Goal: Transaction & Acquisition: Obtain resource

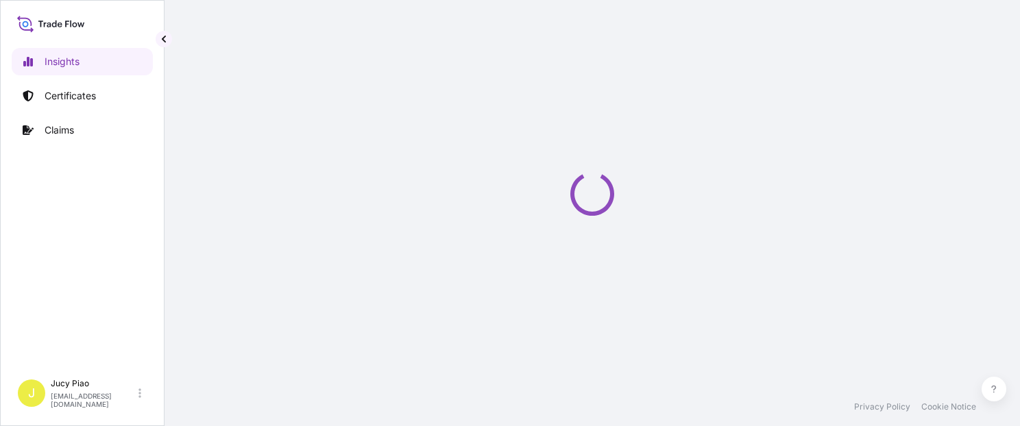
select select "2025"
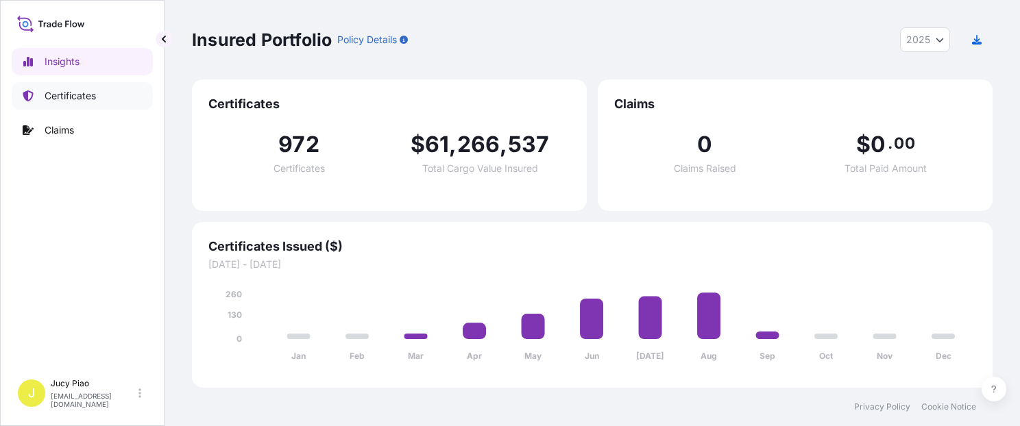
click at [88, 98] on p "Certificates" at bounding box center [70, 96] width 51 height 14
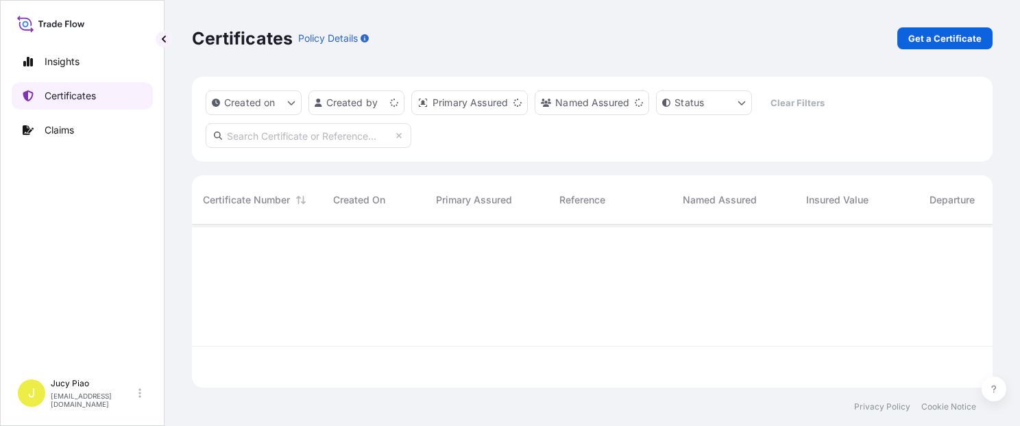
scroll to position [160, 789]
click at [92, 98] on p "Certificates" at bounding box center [70, 96] width 51 height 14
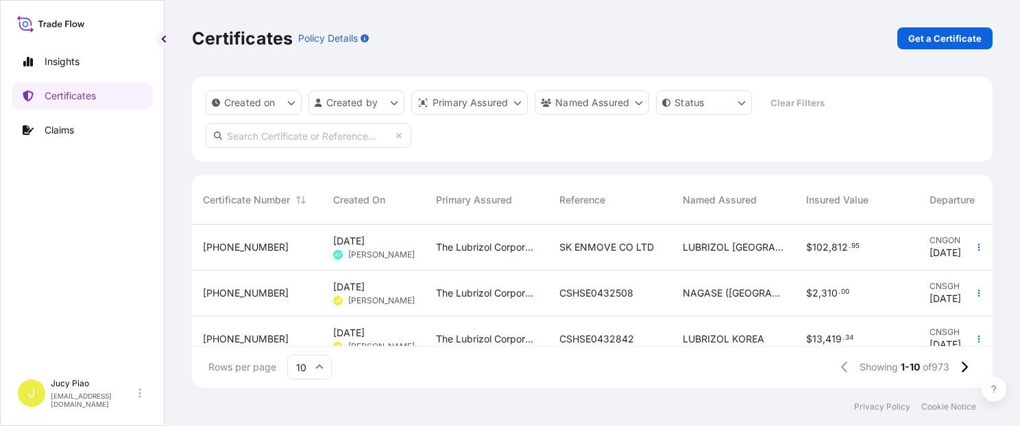
click at [889, 144] on div "Created on Created by Primary Assured Named Assured Status Clear Filters" at bounding box center [592, 119] width 800 height 85
click at [941, 25] on div "Certificates Policy Details Get a Certificate" at bounding box center [592, 38] width 800 height 77
click at [939, 35] on p "Get a Certificate" at bounding box center [944, 39] width 73 height 14
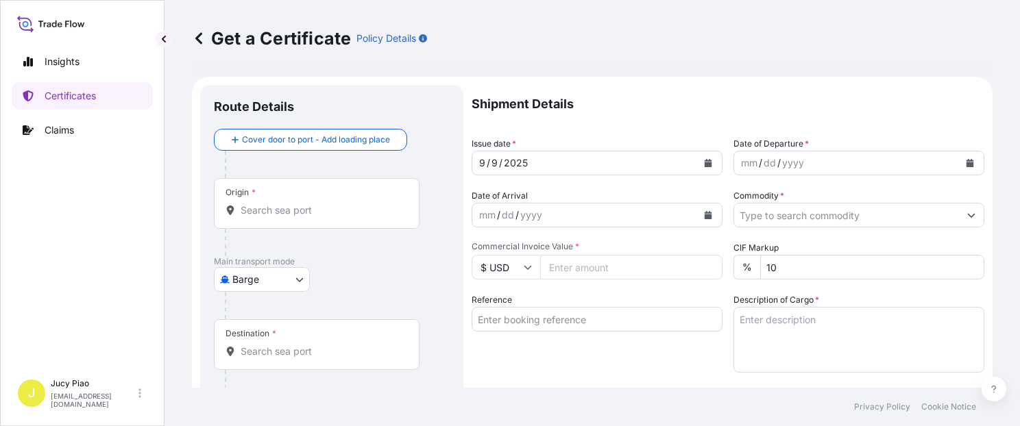
click at [288, 283] on body "Insights Certificates Claims J Jucy Piao [EMAIL_ADDRESS][DOMAIN_NAME] Get a Cer…" at bounding box center [510, 213] width 1020 height 426
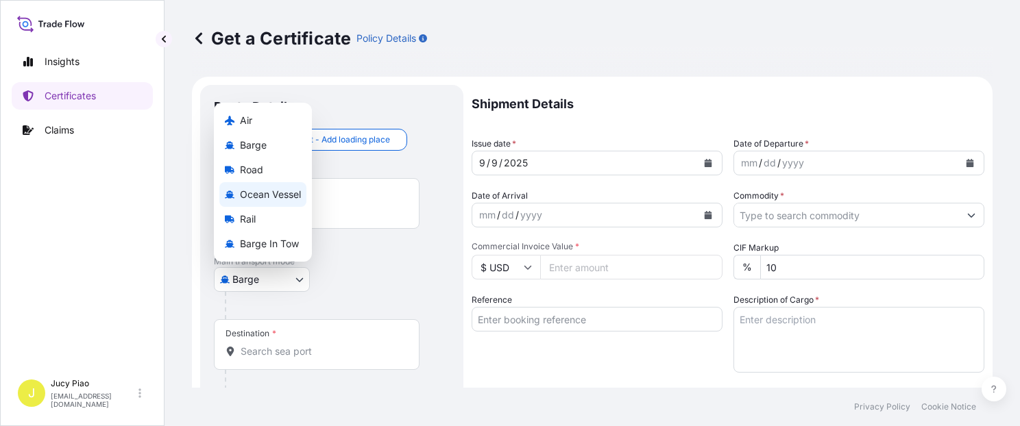
click at [275, 190] on span "Ocean Vessel" at bounding box center [270, 195] width 61 height 14
select select "Ocean Vessel"
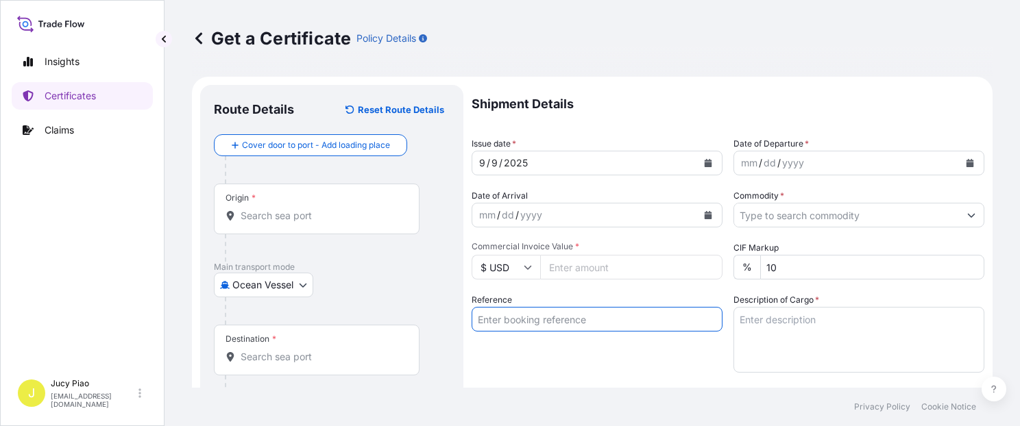
click at [576, 325] on input "Reference" at bounding box center [596, 319] width 251 height 25
paste input "CSHSE0432121"
type input "CSHSE0432121"
click at [573, 357] on div "Reference CSHSE0432121" at bounding box center [596, 332] width 251 height 79
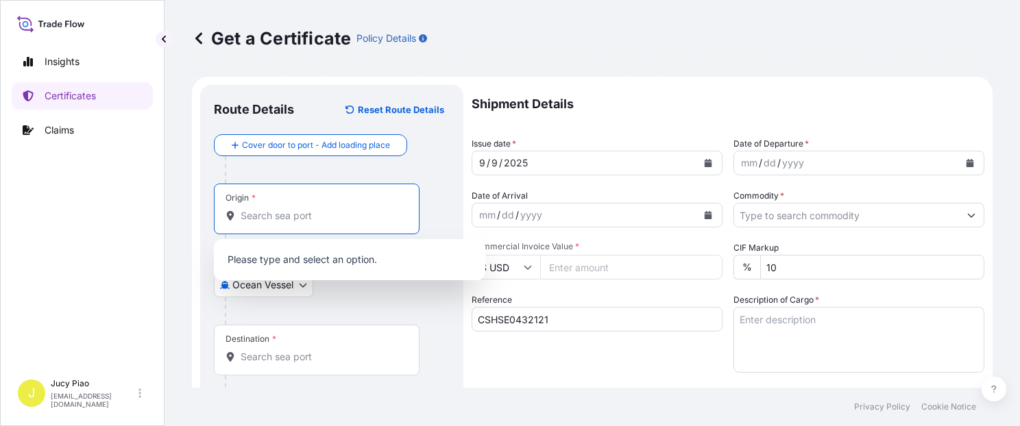
click at [311, 210] on input "Origin *" at bounding box center [322, 216] width 162 height 14
paste input "[GEOGRAPHIC_DATA]"
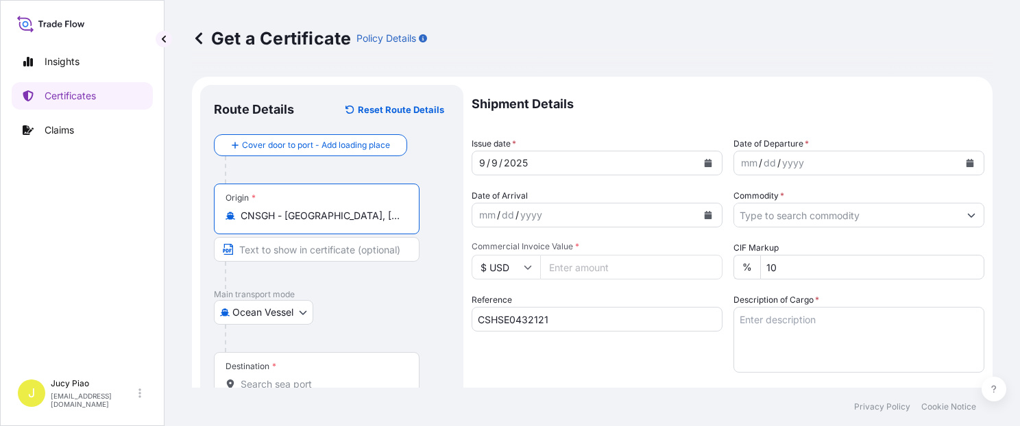
drag, startPoint x: 308, startPoint y: 217, endPoint x: 387, endPoint y: 219, distance: 78.8
click at [387, 219] on input "CNSGH - [GEOGRAPHIC_DATA], [GEOGRAPHIC_DATA]" at bounding box center [322, 216] width 162 height 14
type input "CNSGH - [GEOGRAPHIC_DATA], [GEOGRAPHIC_DATA]"
click at [361, 255] on input "Text to appear on certificate" at bounding box center [317, 249] width 206 height 25
paste input "[GEOGRAPHIC_DATA], [GEOGRAPHIC_DATA]"
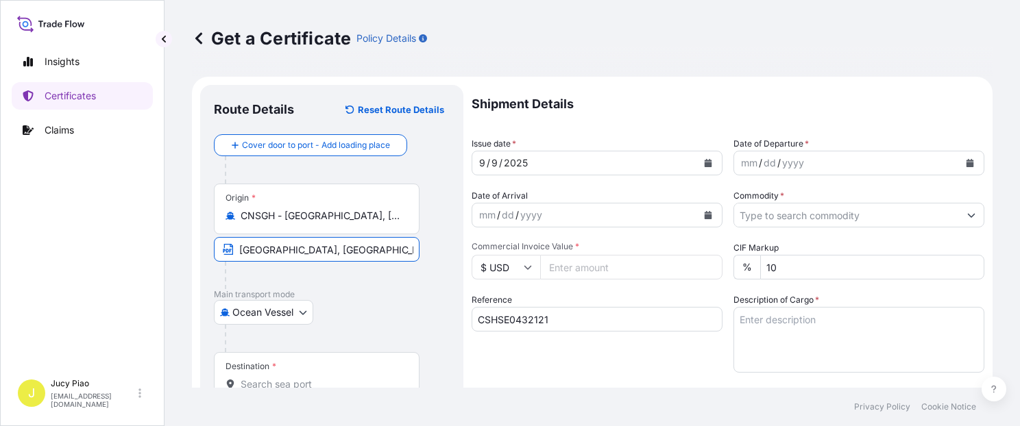
scroll to position [58, 0]
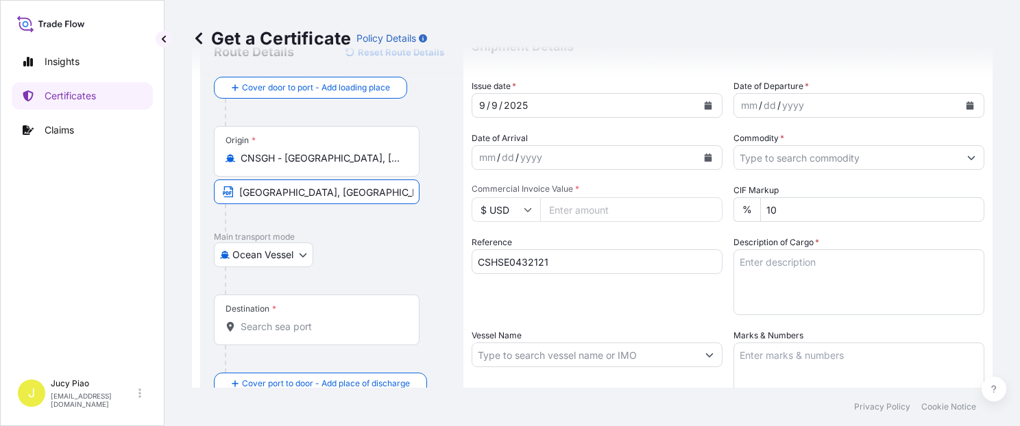
type input "[GEOGRAPHIC_DATA], [GEOGRAPHIC_DATA]"
click at [310, 326] on input "Destination *" at bounding box center [322, 327] width 162 height 14
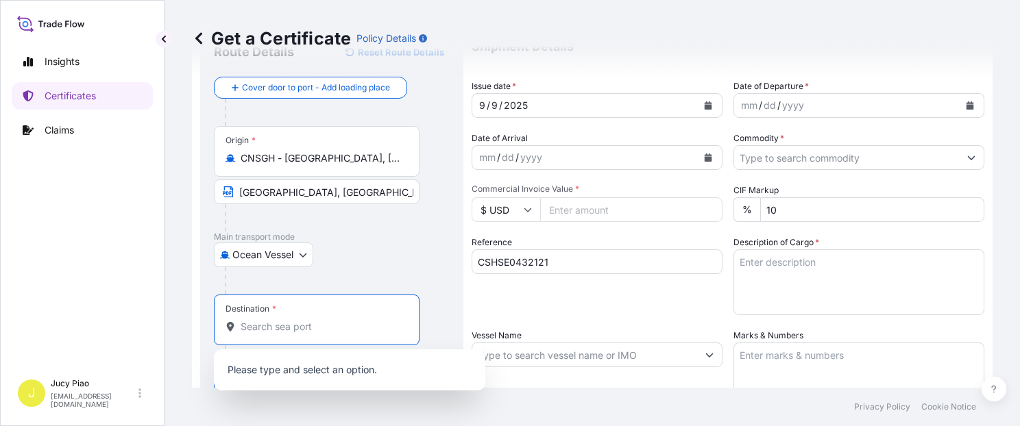
paste input "[GEOGRAPHIC_DATA]"
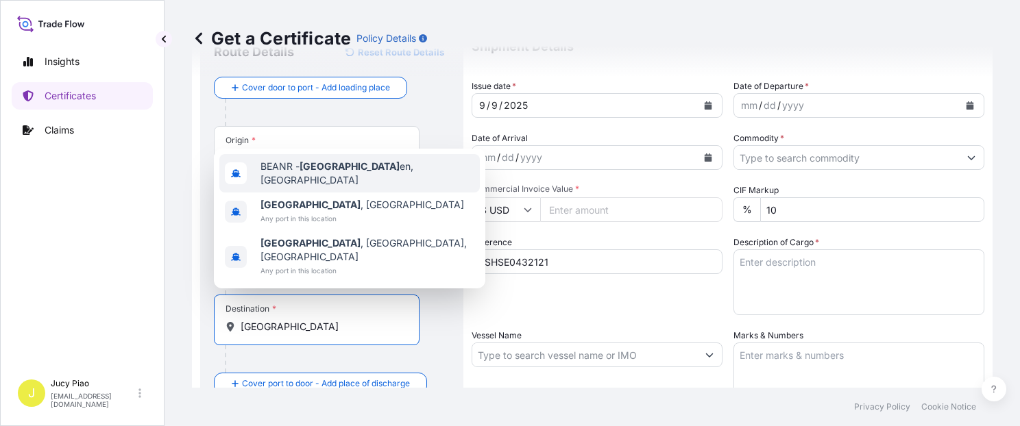
click at [323, 193] on div "BEANR - [GEOGRAPHIC_DATA] en, [GEOGRAPHIC_DATA]" at bounding box center [349, 173] width 260 height 38
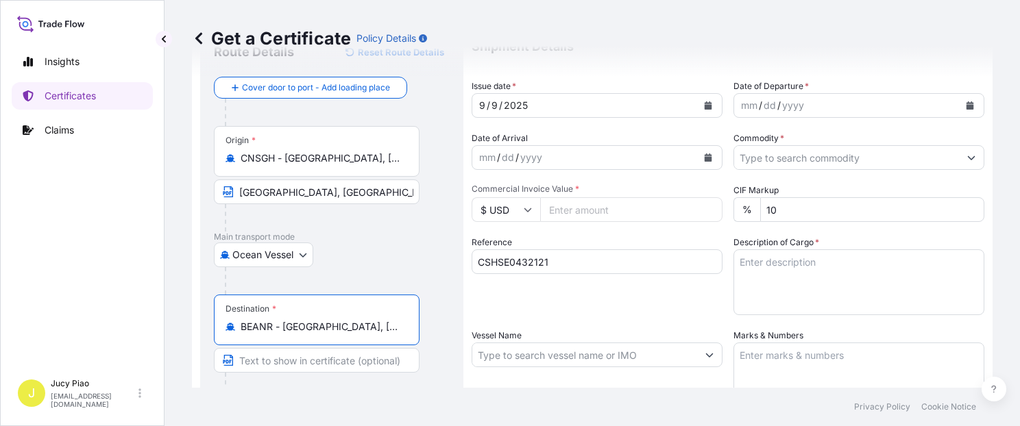
drag, startPoint x: 285, startPoint y: 330, endPoint x: 430, endPoint y: 330, distance: 145.3
click at [430, 328] on div "Destination * BEANR - [GEOGRAPHIC_DATA], [GEOGRAPHIC_DATA]" at bounding box center [332, 348] width 236 height 106
type input "BEANR - [GEOGRAPHIC_DATA], [GEOGRAPHIC_DATA]"
click at [360, 358] on input "Text to appear on certificate" at bounding box center [317, 360] width 206 height 25
paste input "[GEOGRAPHIC_DATA], [GEOGRAPHIC_DATA]"
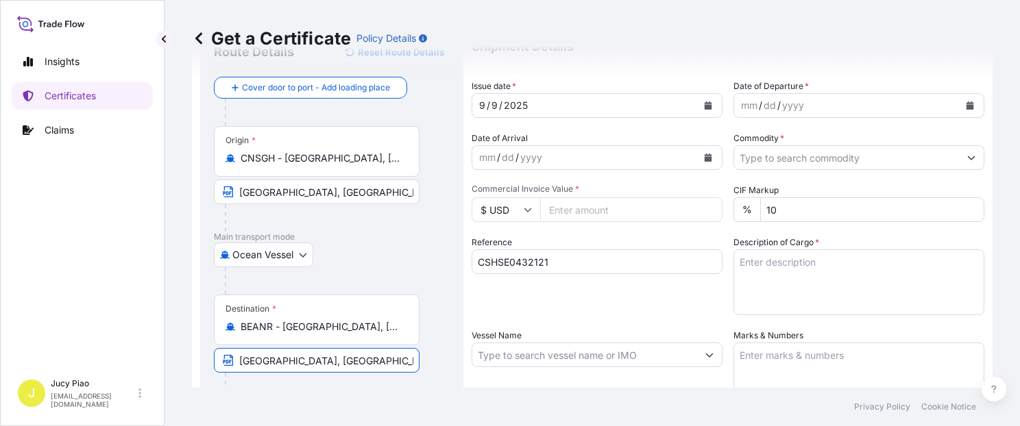
type input "[GEOGRAPHIC_DATA], [GEOGRAPHIC_DATA]"
click at [607, 306] on div "Reference CSHSE0432121" at bounding box center [596, 275] width 251 height 79
click at [490, 104] on div "9" at bounding box center [494, 105] width 9 height 16
click at [492, 103] on div "9" at bounding box center [494, 105] width 9 height 16
click at [751, 103] on div "mm" at bounding box center [748, 105] width 19 height 16
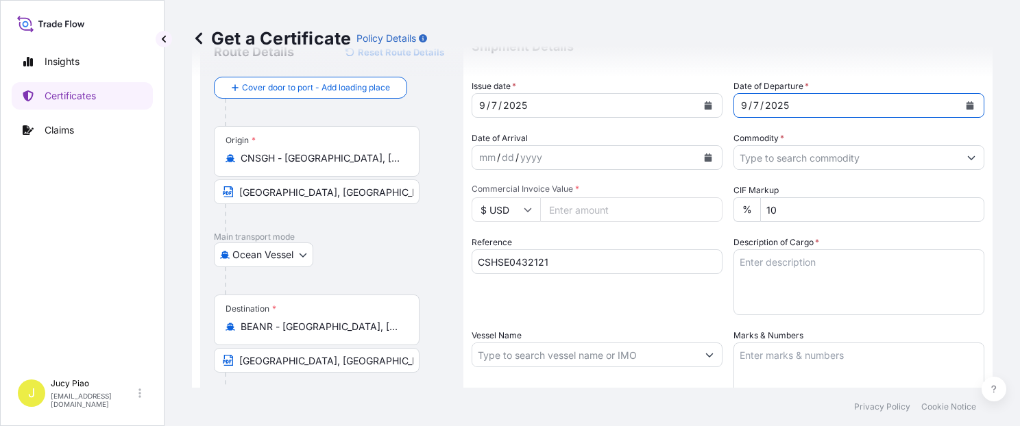
click at [788, 151] on input "Commodity *" at bounding box center [846, 157] width 225 height 25
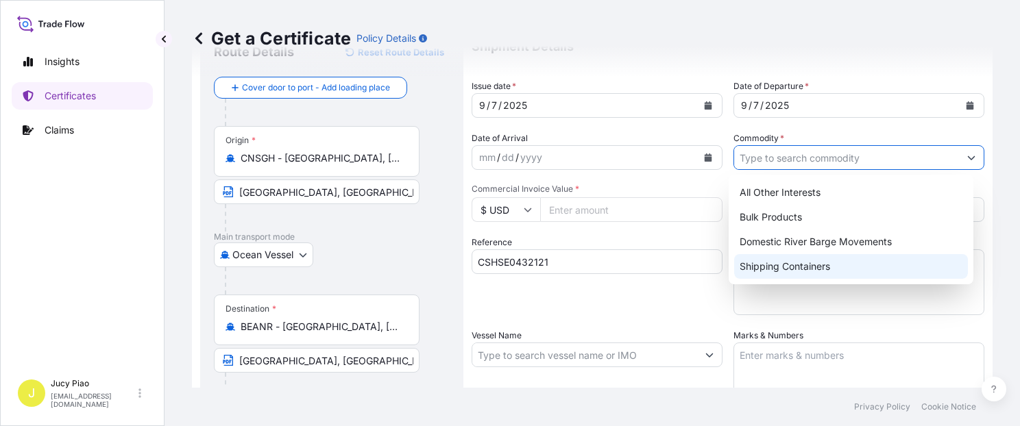
click at [819, 276] on div "Shipping Containers" at bounding box center [851, 266] width 234 height 25
type input "Shipping Containers"
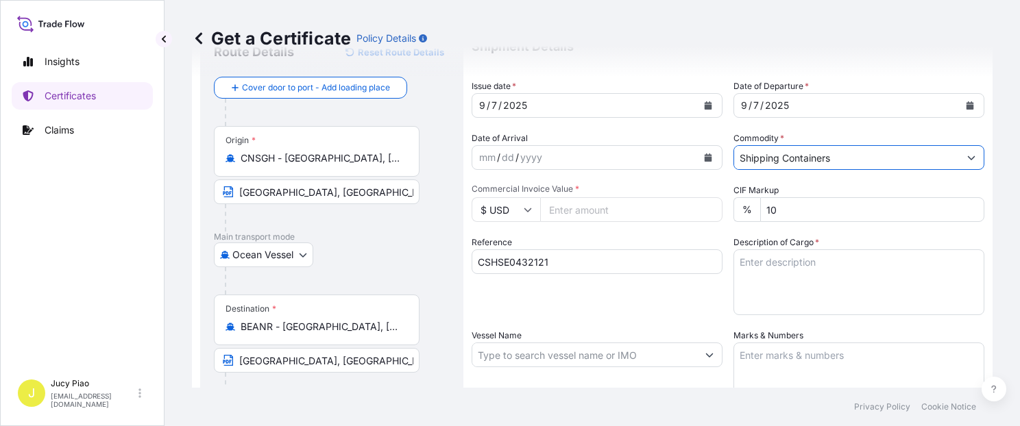
click at [574, 208] on input "Commercial Invoice Value *" at bounding box center [631, 209] width 182 height 25
type input "5653.6"
click at [872, 295] on textarea "Description of Cargo *" at bounding box center [858, 282] width 251 height 66
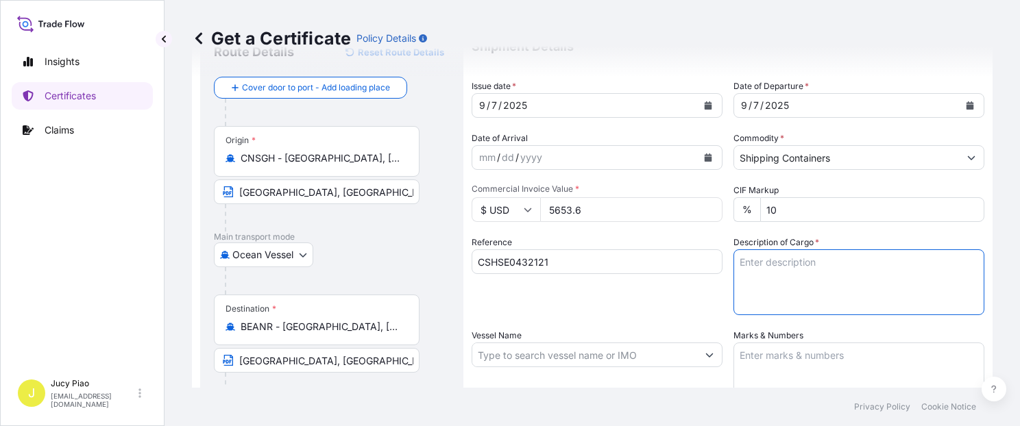
paste textarea "THERMOPLASTIC POLYURETHANE ESTANE(R) MB ABAB2 NAT 01, PE FOIL BAG 1 PALLET (40 …"
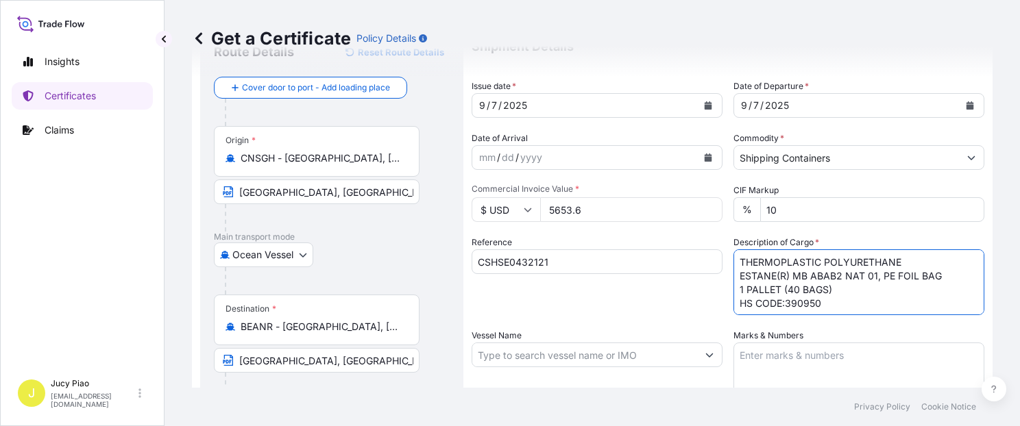
type textarea "THERMOPLASTIC POLYURETHANE ESTANE(R) MB ABAB2 NAT 01, PE FOIL BAG 1 PALLET (40 …"
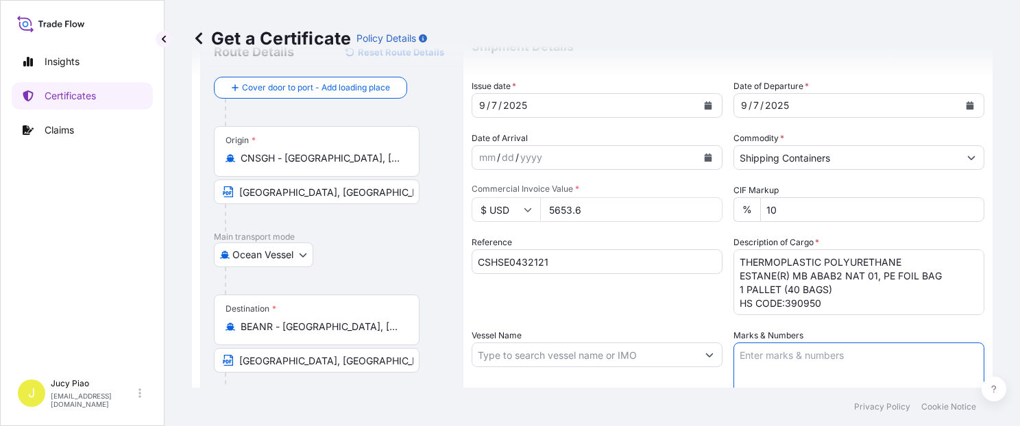
click at [861, 372] on textarea "Marks & Numbers" at bounding box center [858, 377] width 251 height 69
paste textarea "PO#4503919958"
type textarea "PO#4503919958"
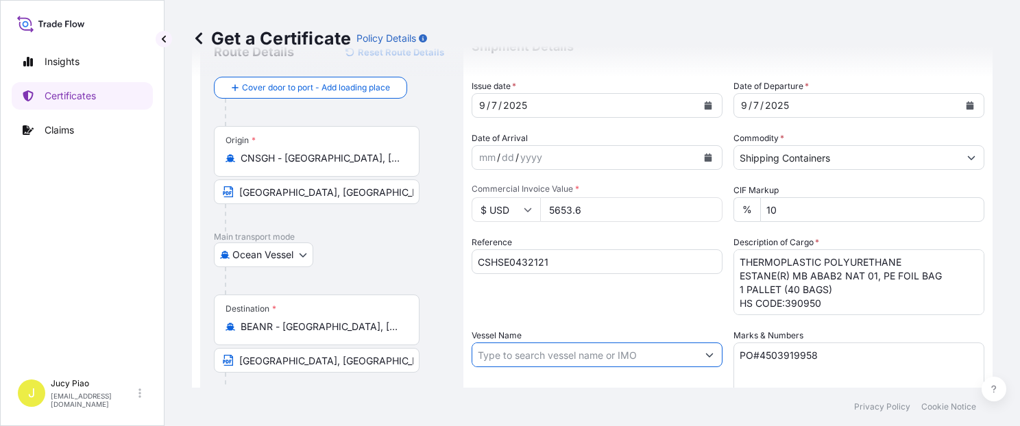
click at [590, 356] on input "Vessel Name" at bounding box center [584, 355] width 225 height 25
paste input "COSCO SHIPPING CAPRICORN"
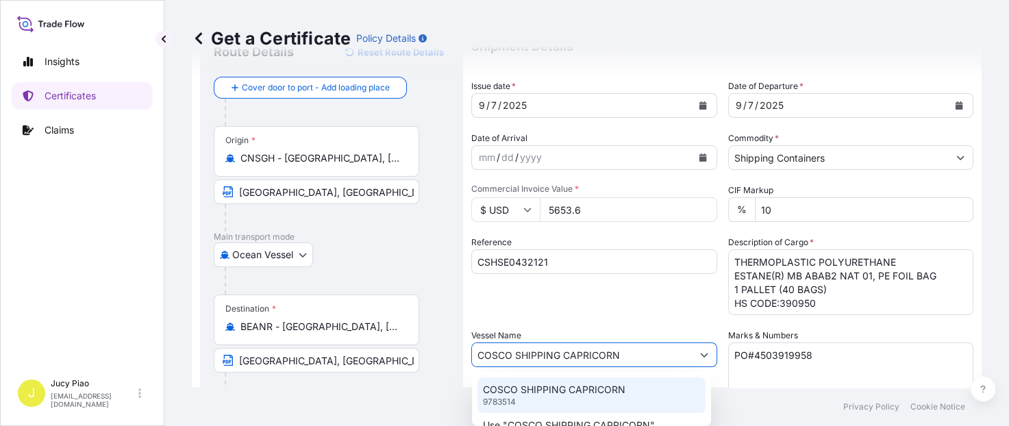
click at [599, 395] on p "COSCO SHIPPING CAPRICORN" at bounding box center [554, 390] width 143 height 14
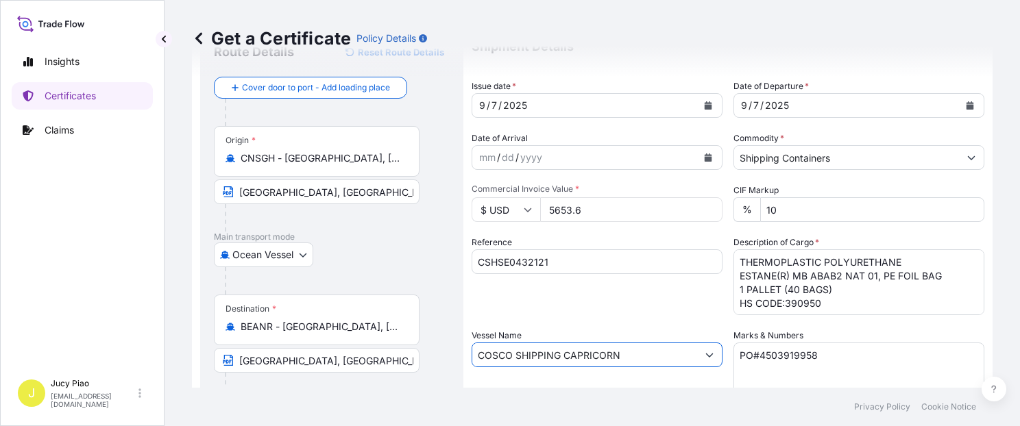
type input "COSCO SHIPPING CAPRICORN"
click at [597, 317] on div "Shipment Details Issue date * [DATE] Date of Departure * [DATE] Date of Arrival…" at bounding box center [727, 353] width 513 height 653
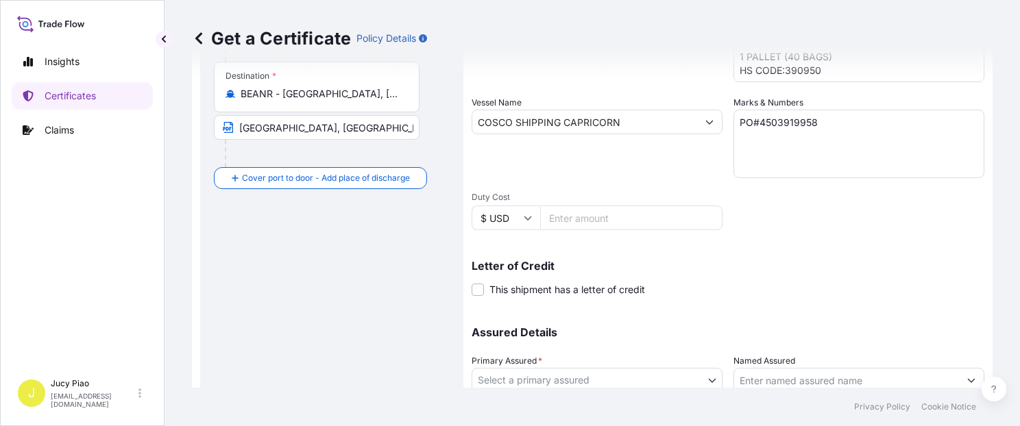
scroll to position [349, 0]
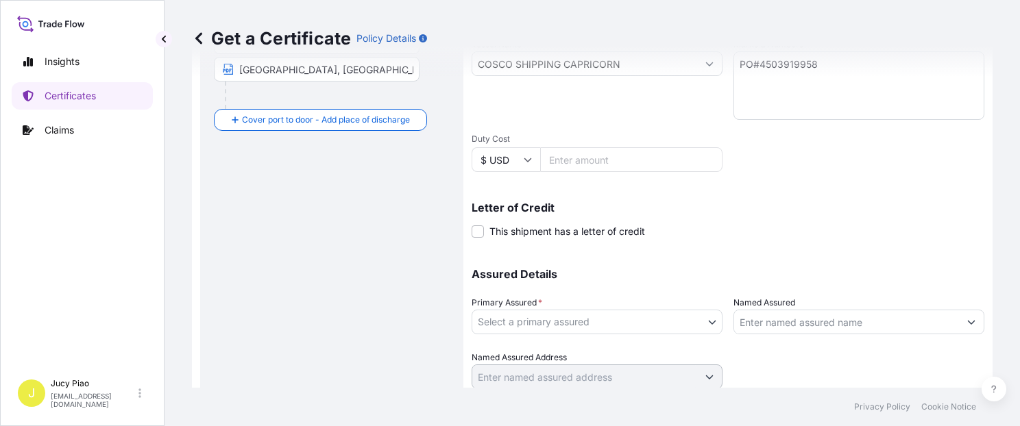
click at [599, 310] on body "0 options available. 2 options available. Insights Certificates Claims J Jucy P…" at bounding box center [510, 213] width 1020 height 426
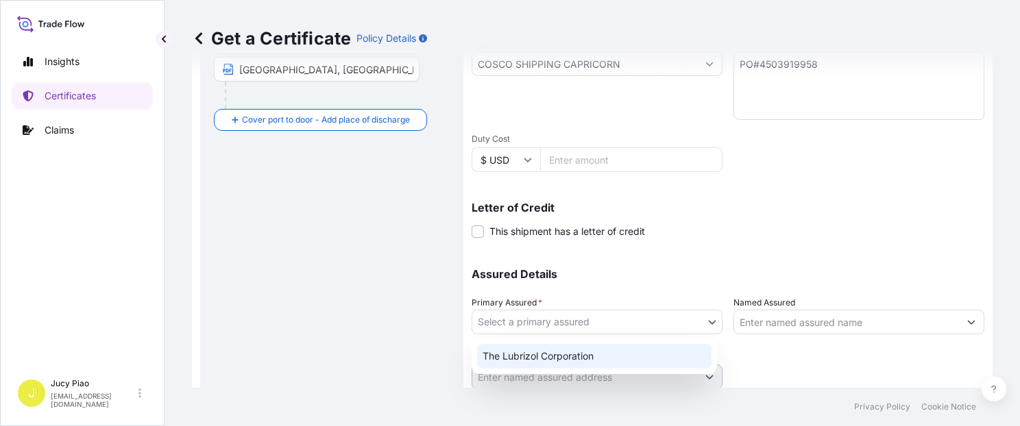
click at [580, 363] on div "The Lubrizol Corporation" at bounding box center [594, 356] width 234 height 25
select select "31566"
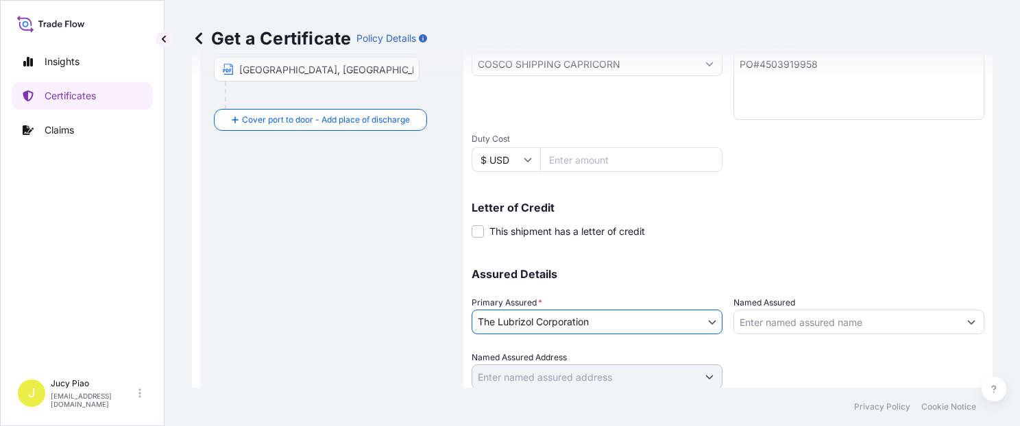
click at [765, 320] on input "Named Assured" at bounding box center [846, 322] width 225 height 25
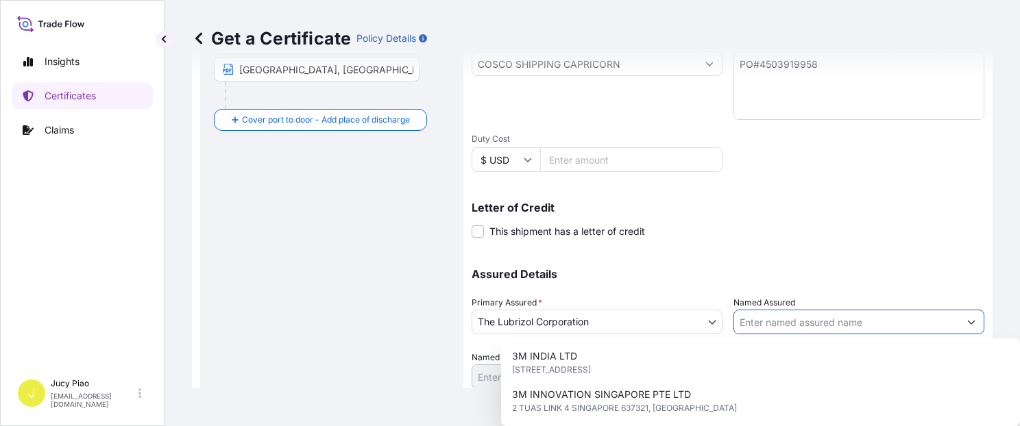
paste input "LUBRIZOL ADVANCED MATERIALS EUROPE BVBA"
type input "LUBRIZOL ADVANCED MATERIALS EUROPE BVBA"
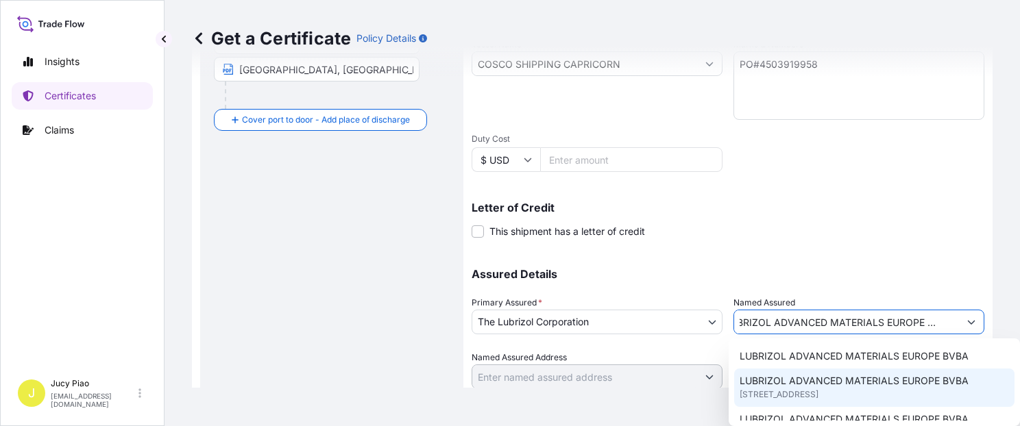
click at [818, 388] on span "[STREET_ADDRESS]" at bounding box center [778, 395] width 79 height 14
type input "[STREET_ADDRESS]"
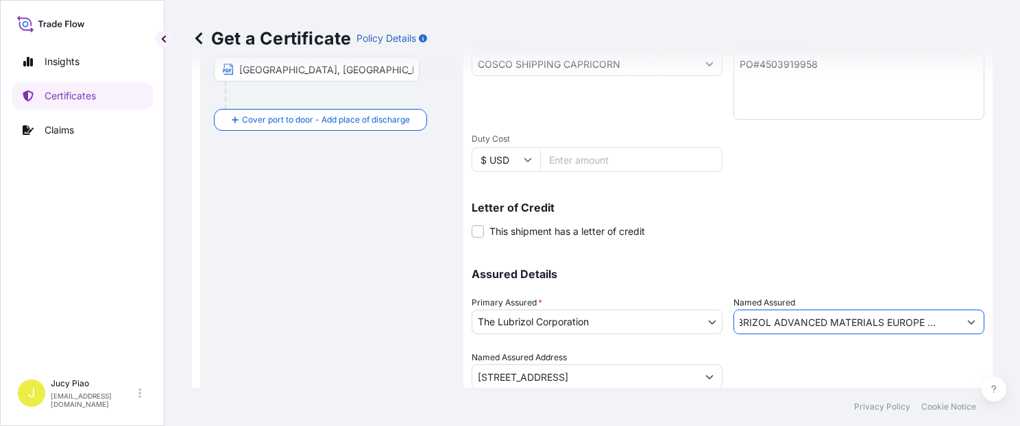
type input "LUBRIZOL ADVANCED MATERIALS EUROPE BVBA"
click at [886, 380] on div at bounding box center [858, 370] width 251 height 38
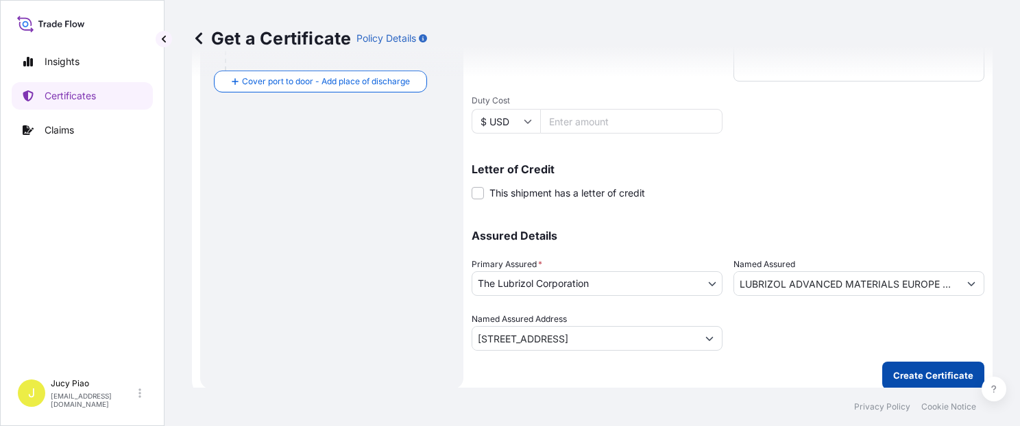
click at [893, 372] on p "Create Certificate" at bounding box center [933, 376] width 80 height 14
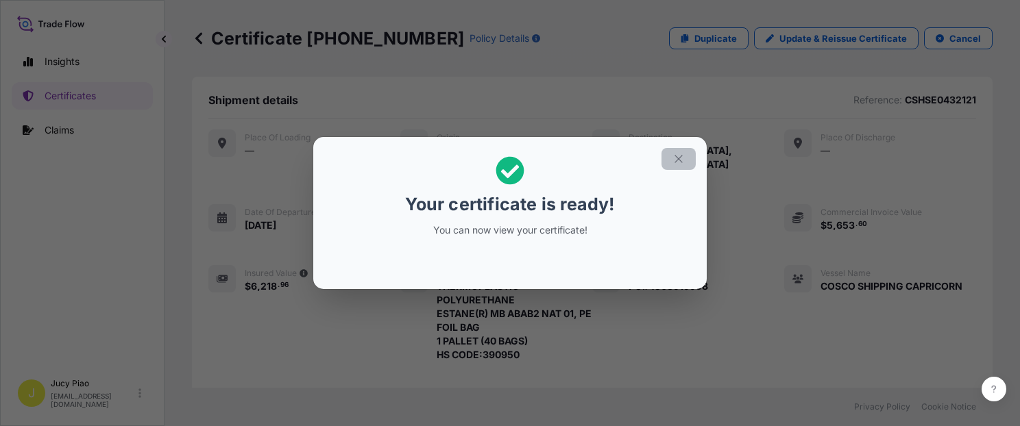
click at [679, 158] on icon "button" at bounding box center [678, 159] width 8 height 8
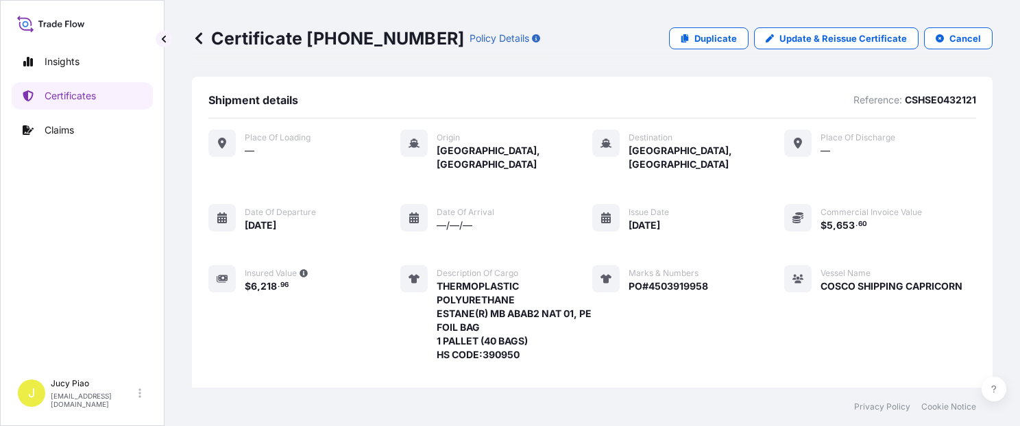
click at [746, 301] on div "Place of Loading — Origin [GEOGRAPHIC_DATA], [GEOGRAPHIC_DATA] Destination [GEO…" at bounding box center [591, 276] width 767 height 293
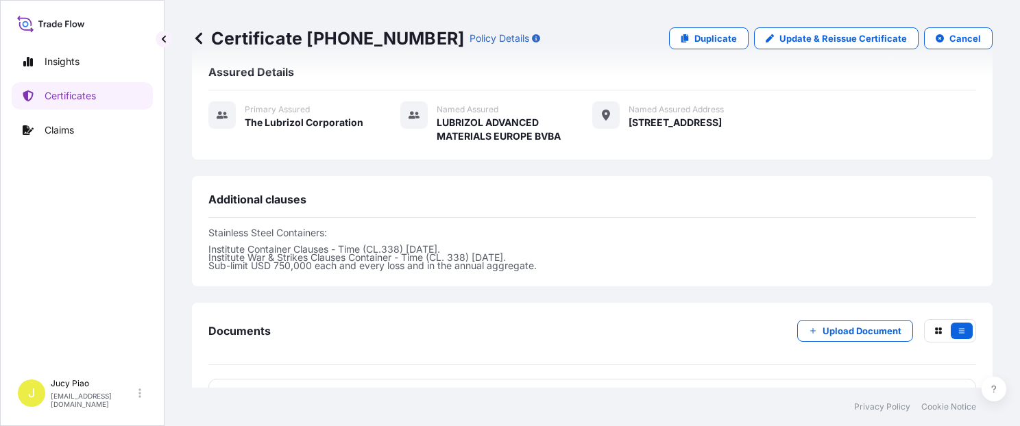
scroll to position [466, 0]
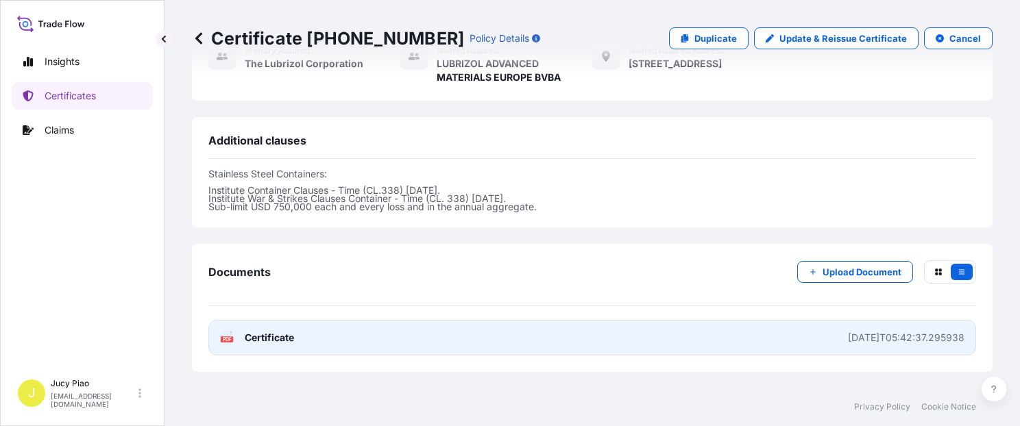
click at [658, 320] on link "PDF Certificate [DATE]T05:42:37.295938" at bounding box center [591, 338] width 767 height 36
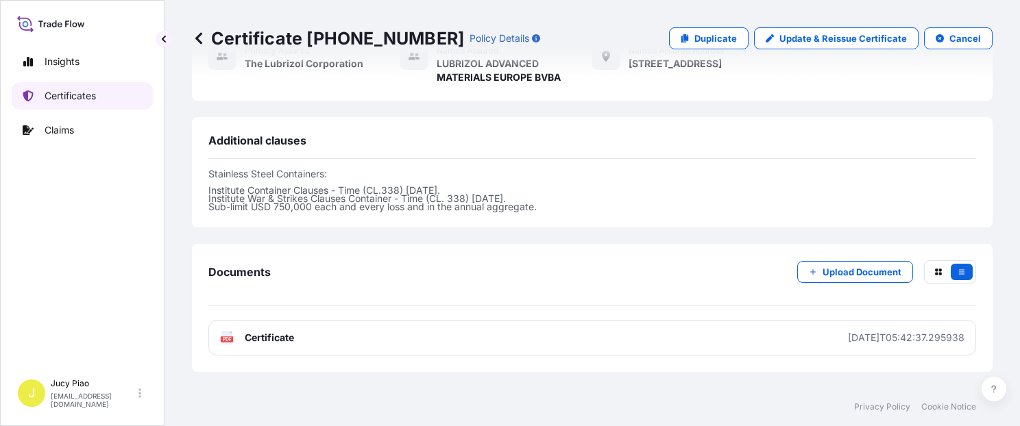
click at [60, 101] on p "Certificates" at bounding box center [70, 96] width 51 height 14
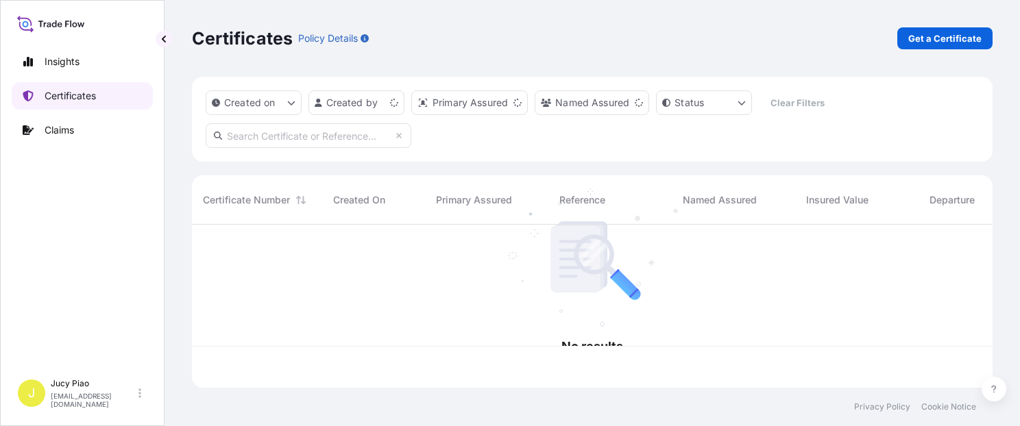
scroll to position [160, 789]
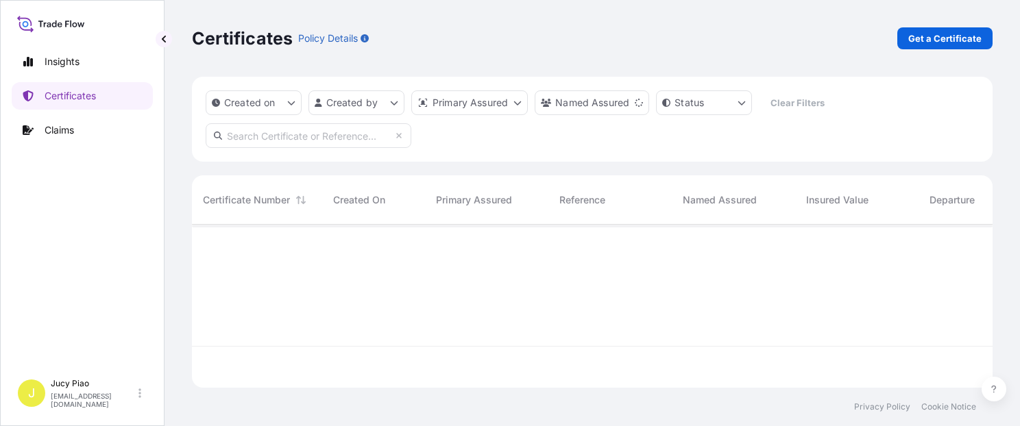
click at [899, 42] on link "Get a Certificate" at bounding box center [944, 38] width 95 height 22
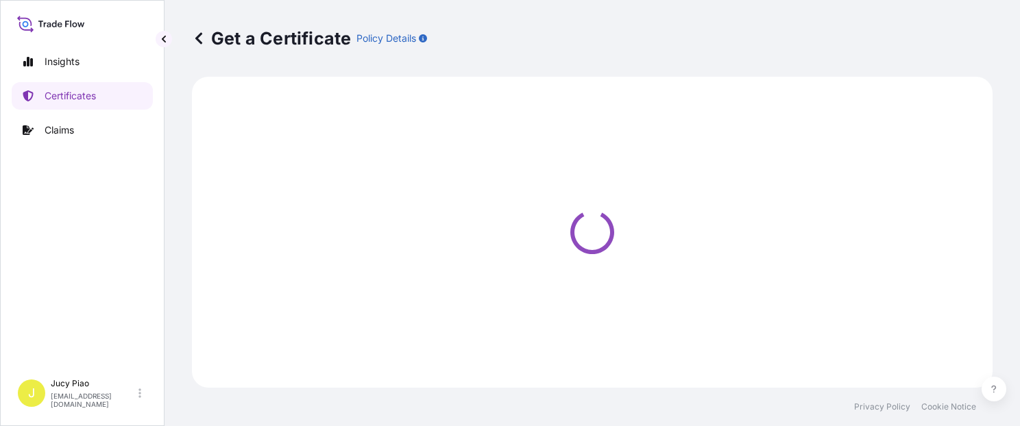
click at [911, 40] on div "Get a Certificate Policy Details" at bounding box center [592, 38] width 800 height 22
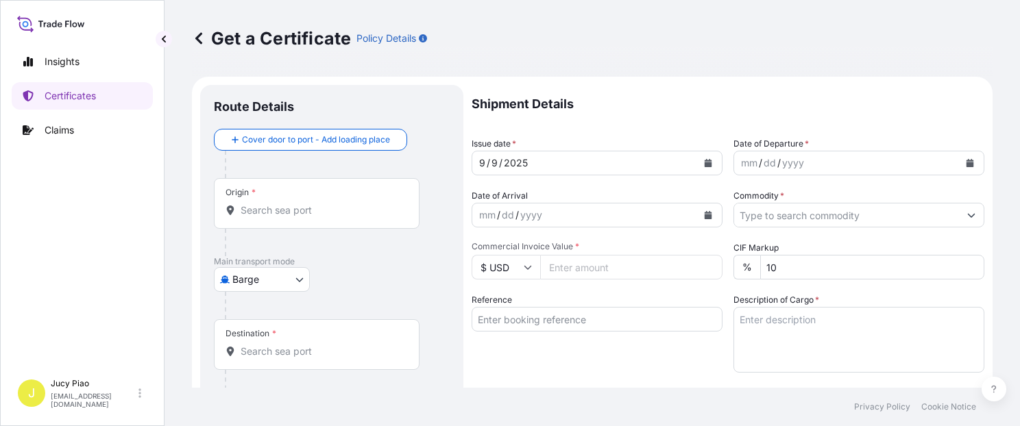
click at [269, 284] on body "Insights Certificates Claims J Jucy Piao [EMAIL_ADDRESS][DOMAIN_NAME] Get a Cer…" at bounding box center [510, 213] width 1020 height 426
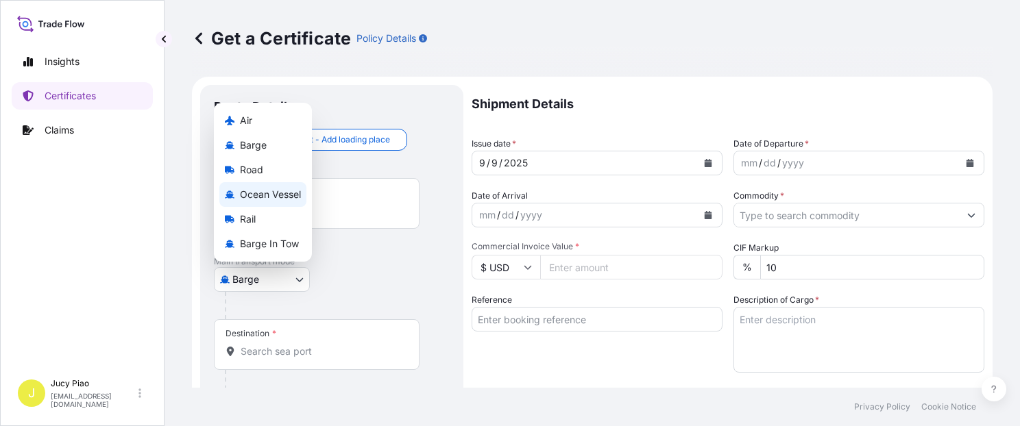
click at [264, 199] on span "Ocean Vessel" at bounding box center [270, 195] width 61 height 14
select select "Ocean Vessel"
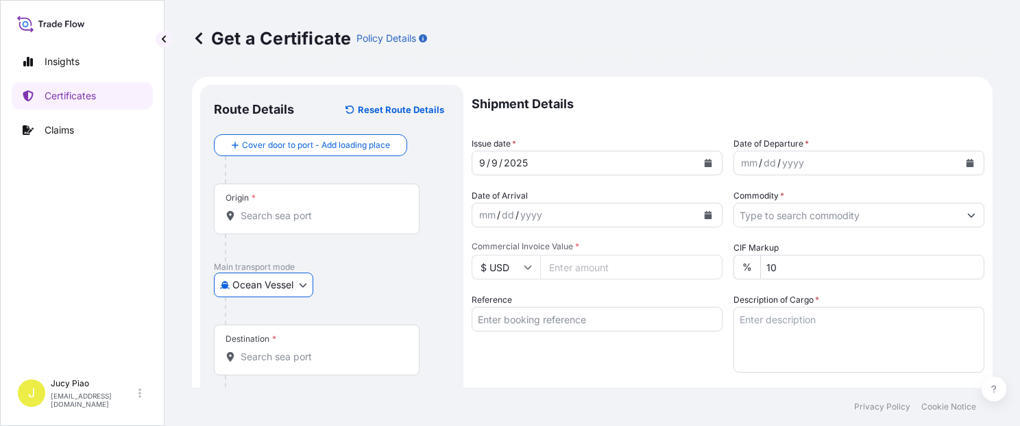
click at [523, 322] on input "Reference" at bounding box center [596, 319] width 251 height 25
paste input "CSHSE0432179"
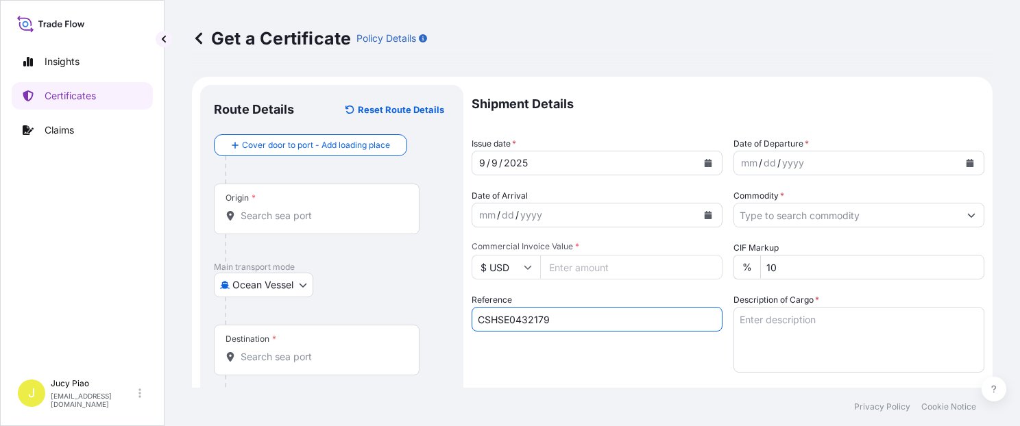
type input "CSHSE0432179"
click at [504, 349] on div "Reference CSHSE0432179" at bounding box center [596, 332] width 251 height 79
click at [348, 223] on div "Origin *" at bounding box center [317, 209] width 206 height 51
click at [348, 223] on input "Origin *" at bounding box center [322, 216] width 162 height 14
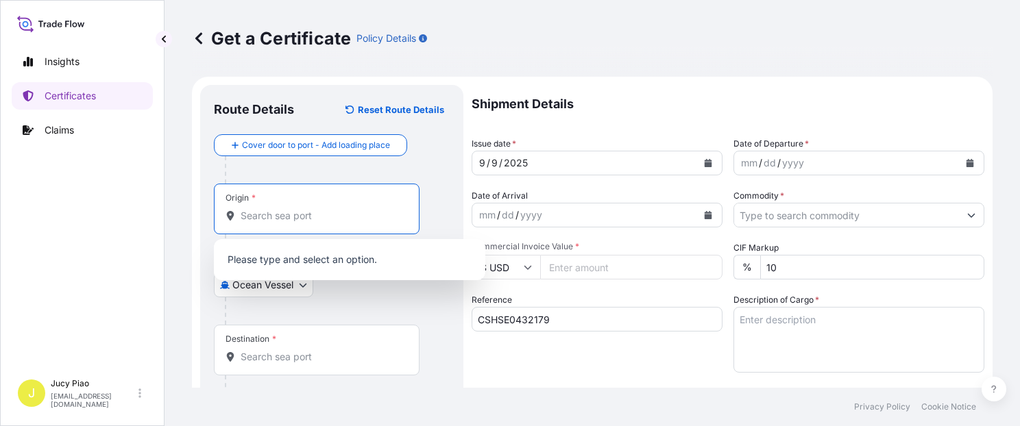
paste input "[GEOGRAPHIC_DATA]"
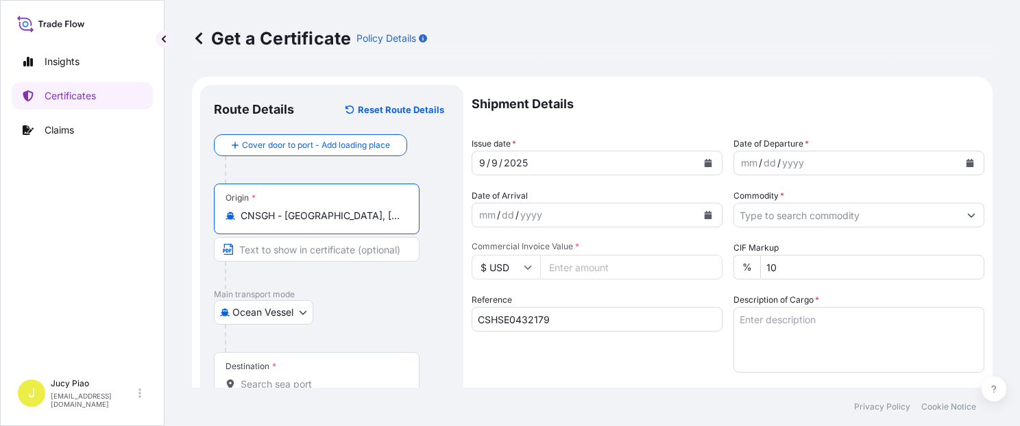
drag, startPoint x: 286, startPoint y: 217, endPoint x: 368, endPoint y: 218, distance: 82.2
click at [368, 218] on input "CNSGH - [GEOGRAPHIC_DATA], [GEOGRAPHIC_DATA]" at bounding box center [322, 216] width 162 height 14
type input "CNSGH - [GEOGRAPHIC_DATA], [GEOGRAPHIC_DATA]"
click at [321, 248] on input "Text to appear on certificate" at bounding box center [317, 249] width 206 height 25
paste input "[GEOGRAPHIC_DATA], [GEOGRAPHIC_DATA]"
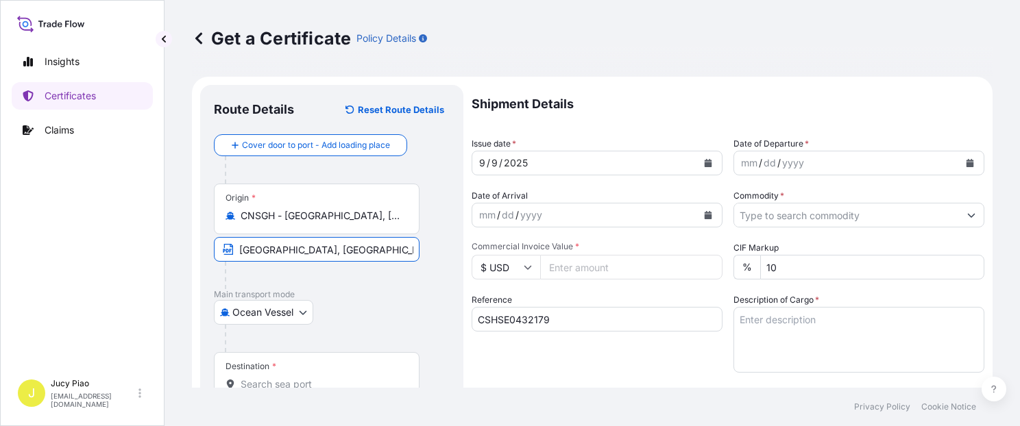
type input "[GEOGRAPHIC_DATA], [GEOGRAPHIC_DATA]"
click at [365, 283] on div at bounding box center [322, 275] width 195 height 27
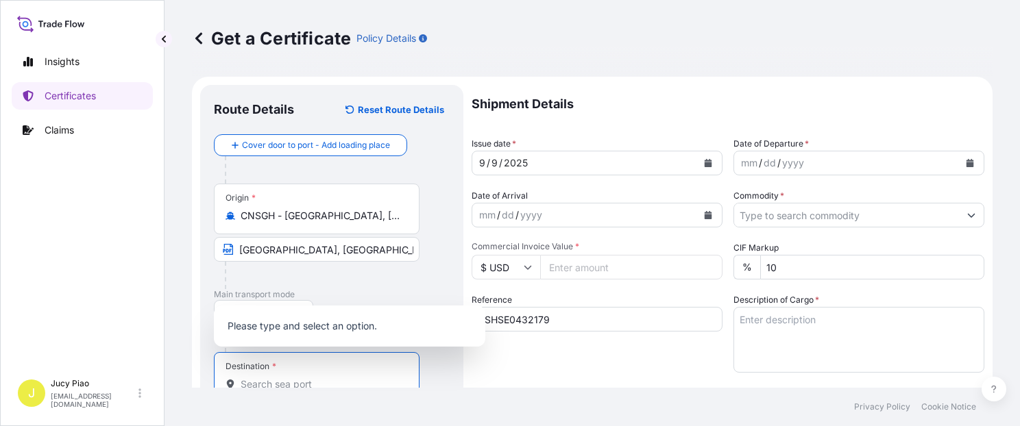
click at [293, 380] on input "Destination *" at bounding box center [322, 385] width 162 height 14
paste input "[GEOGRAPHIC_DATA]"
type input "[GEOGRAPHIC_DATA]"
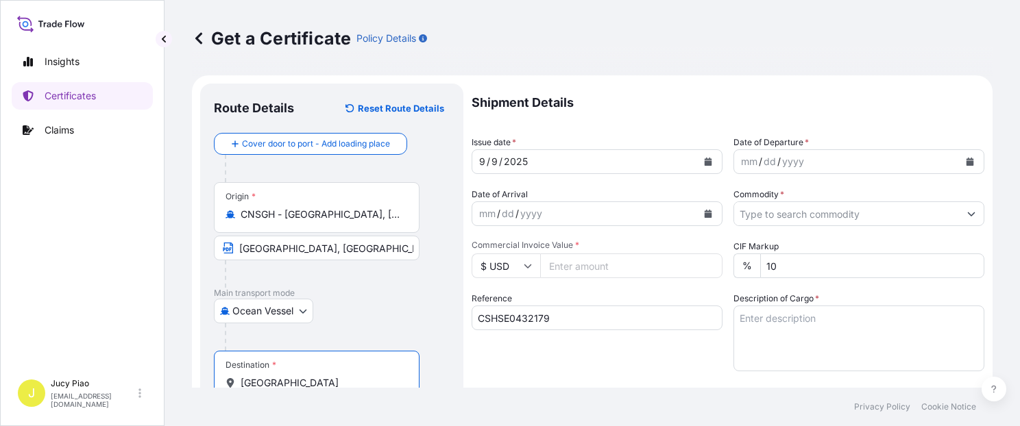
scroll to position [60, 0]
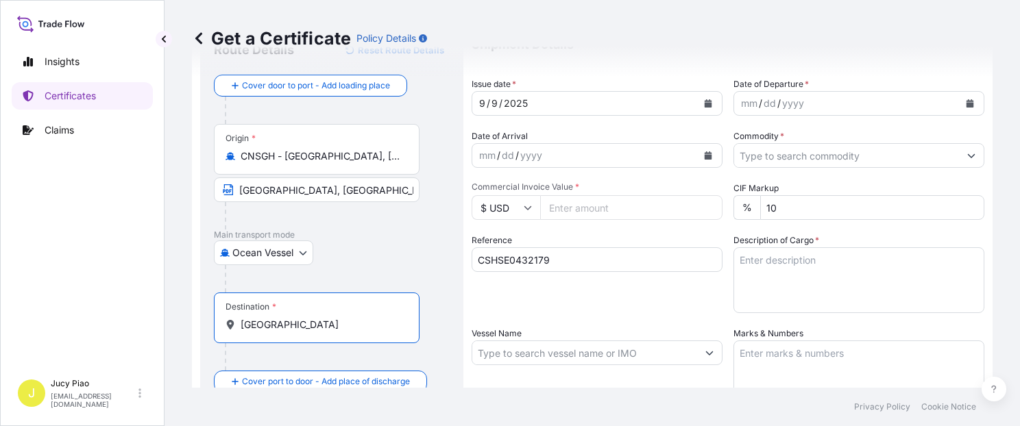
click at [328, 325] on input "[GEOGRAPHIC_DATA]" at bounding box center [322, 325] width 162 height 14
click at [295, 322] on input "[GEOGRAPHIC_DATA]" at bounding box center [322, 325] width 162 height 14
drag, startPoint x: 307, startPoint y: 328, endPoint x: 222, endPoint y: 323, distance: 85.1
click at [165, 322] on div "Get a Certificate Policy Details Route Details Reset Route Details Cover door t…" at bounding box center [591, 194] width 855 height 388
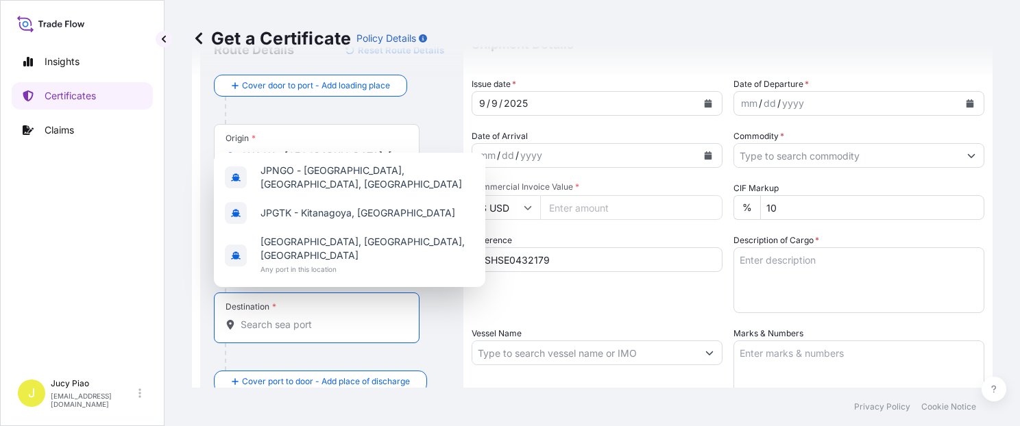
paste input "[GEOGRAPHIC_DATA]"
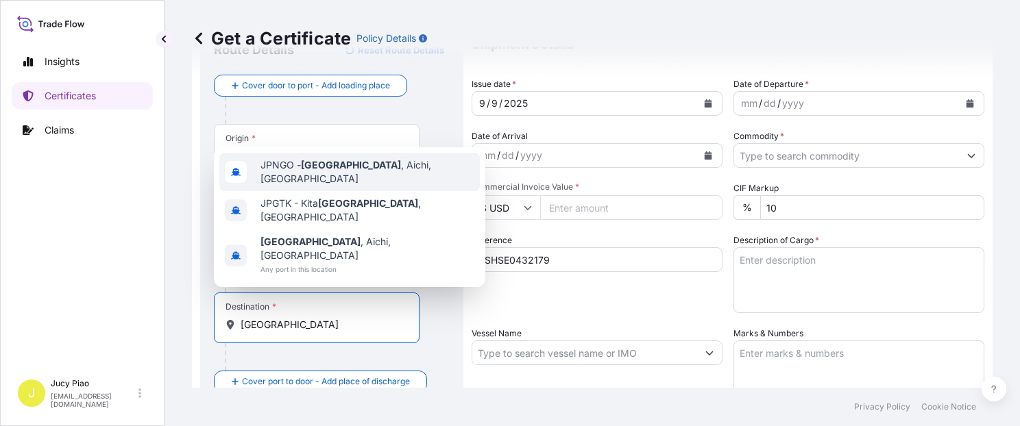
click at [351, 191] on div "JPNGO - [GEOGRAPHIC_DATA] , [GEOGRAPHIC_DATA], [GEOGRAPHIC_DATA]" at bounding box center [349, 172] width 260 height 38
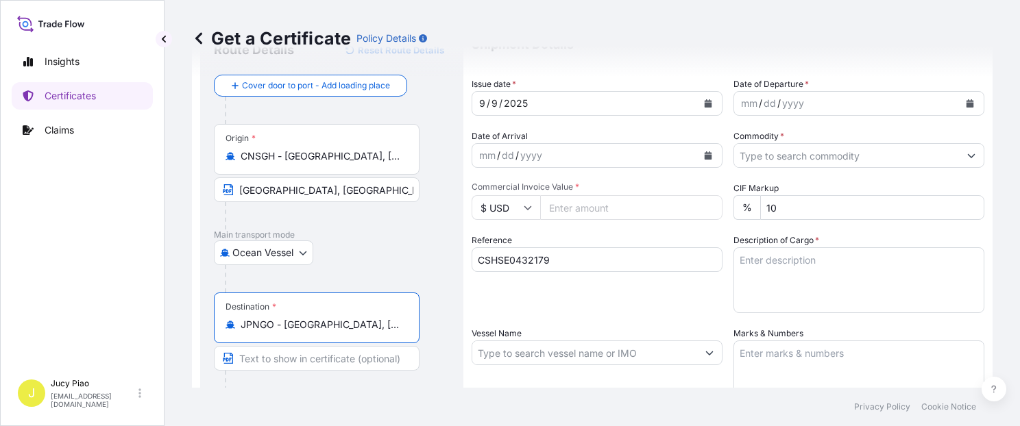
drag, startPoint x: 282, startPoint y: 325, endPoint x: 400, endPoint y: 324, distance: 118.5
click at [400, 324] on input "JPNGO - [GEOGRAPHIC_DATA], [GEOGRAPHIC_DATA], [GEOGRAPHIC_DATA]" at bounding box center [322, 325] width 162 height 14
type input "JPNGO - [GEOGRAPHIC_DATA], [GEOGRAPHIC_DATA], [GEOGRAPHIC_DATA]"
click at [280, 332] on div "Destination * [GEOGRAPHIC_DATA] - [GEOGRAPHIC_DATA], [GEOGRAPHIC_DATA], [GEOGRA…" at bounding box center [317, 318] width 206 height 51
click at [280, 332] on input "JPNGO - [GEOGRAPHIC_DATA], [GEOGRAPHIC_DATA], [GEOGRAPHIC_DATA]" at bounding box center [322, 325] width 162 height 14
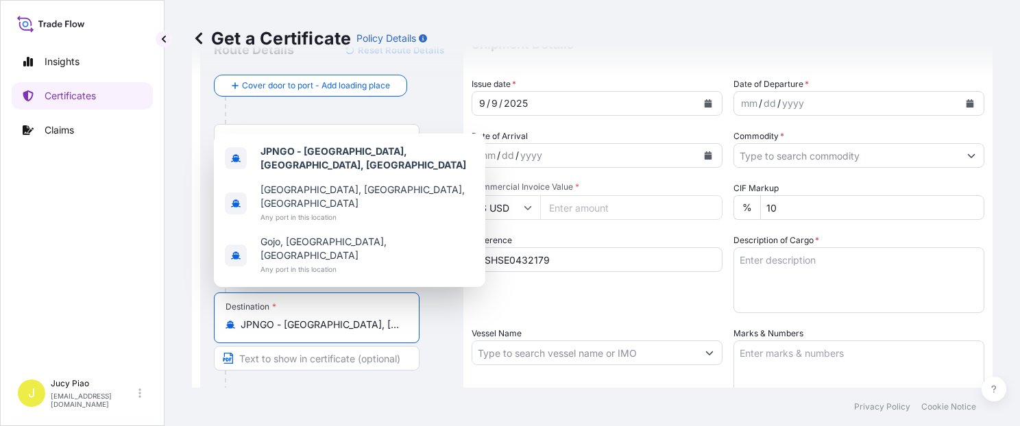
click at [297, 328] on input "JPNGO - [GEOGRAPHIC_DATA], [GEOGRAPHIC_DATA], [GEOGRAPHIC_DATA]" at bounding box center [322, 325] width 162 height 14
drag, startPoint x: 284, startPoint y: 324, endPoint x: 402, endPoint y: 329, distance: 118.6
click at [402, 329] on div "JPNGO - [GEOGRAPHIC_DATA], [GEOGRAPHIC_DATA], [GEOGRAPHIC_DATA]" at bounding box center [316, 325] width 182 height 14
click at [325, 352] on input "Text to appear on certificate" at bounding box center [317, 358] width 206 height 25
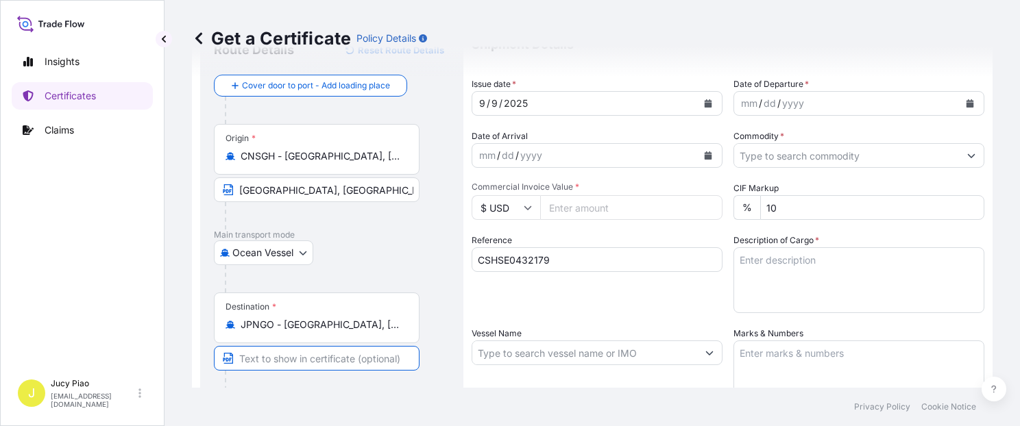
click at [319, 363] on input "Text to appear on certificate" at bounding box center [317, 358] width 206 height 25
paste input "[GEOGRAPHIC_DATA], [GEOGRAPHIC_DATA], [GEOGRAPHIC_DATA]"
click at [307, 355] on input "[GEOGRAPHIC_DATA], [GEOGRAPHIC_DATA], [GEOGRAPHIC_DATA]" at bounding box center [317, 358] width 206 height 25
type input "[GEOGRAPHIC_DATA], [GEOGRAPHIC_DATA]"
click at [546, 306] on div "Reference CSHSE0432179" at bounding box center [596, 273] width 251 height 79
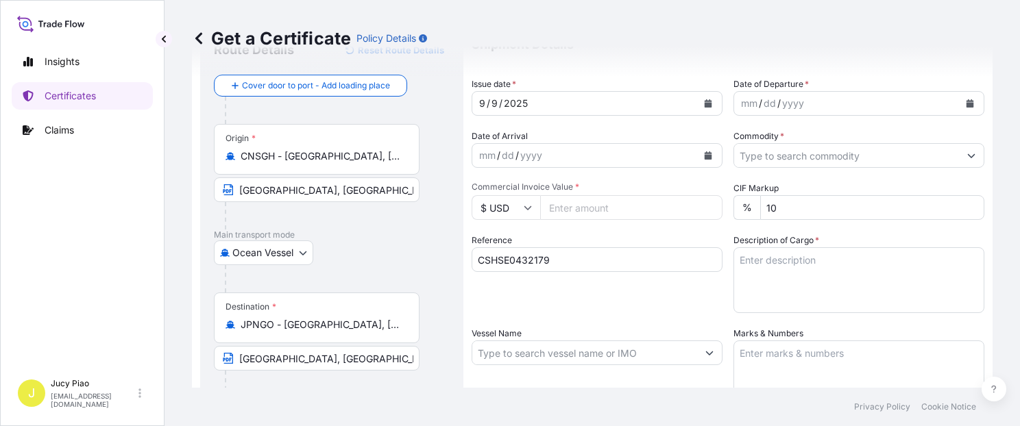
scroll to position [0, 0]
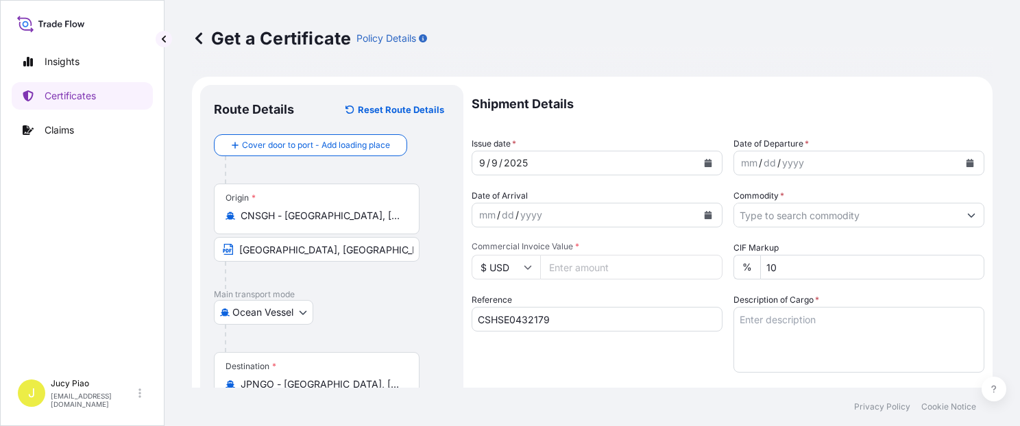
click at [491, 165] on div "9" at bounding box center [494, 163] width 9 height 16
click at [493, 163] on div "9" at bounding box center [494, 163] width 9 height 16
click at [748, 164] on div "mm" at bounding box center [748, 163] width 19 height 16
click at [811, 210] on input "Commodity *" at bounding box center [846, 215] width 225 height 25
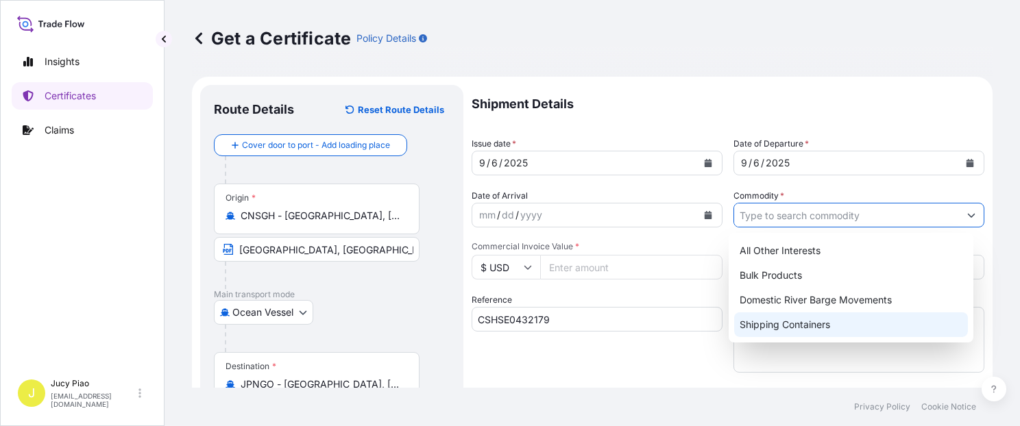
click at [774, 322] on div "Shipping Containers" at bounding box center [851, 324] width 234 height 25
type input "Shipping Containers"
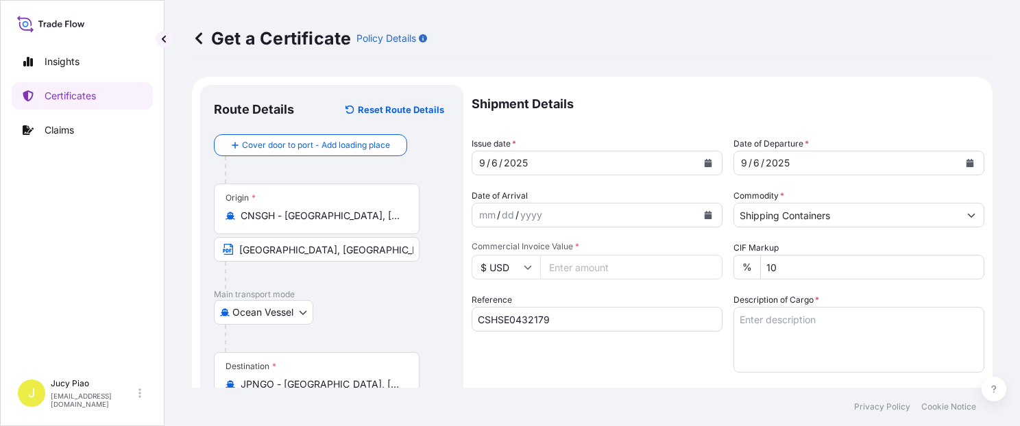
click at [595, 270] on input "Commercial Invoice Value *" at bounding box center [631, 267] width 182 height 25
drag, startPoint x: 568, startPoint y: 267, endPoint x: 589, endPoint y: 260, distance: 22.3
click at [589, 260] on input "2495361" at bounding box center [631, 267] width 182 height 25
type input "2495.61"
click at [640, 297] on div "Reference CSHSE0432179" at bounding box center [596, 332] width 251 height 79
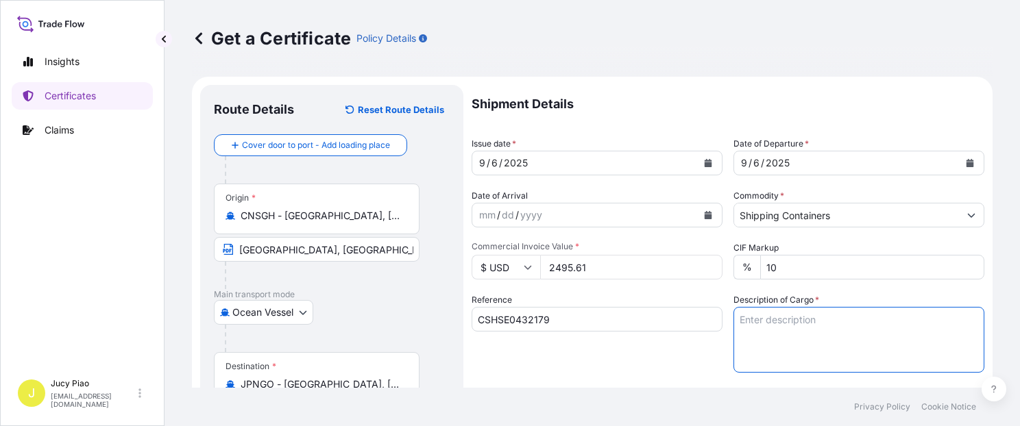
click at [792, 331] on textarea "Description of Cargo *" at bounding box center [858, 340] width 251 height 66
click at [876, 336] on textarea "Description of Cargo *" at bounding box center [858, 340] width 251 height 66
paste textarea "ULTRAZOL(R) GA9531, COATED DRUM 1 PALLET (2 DRUMS)"
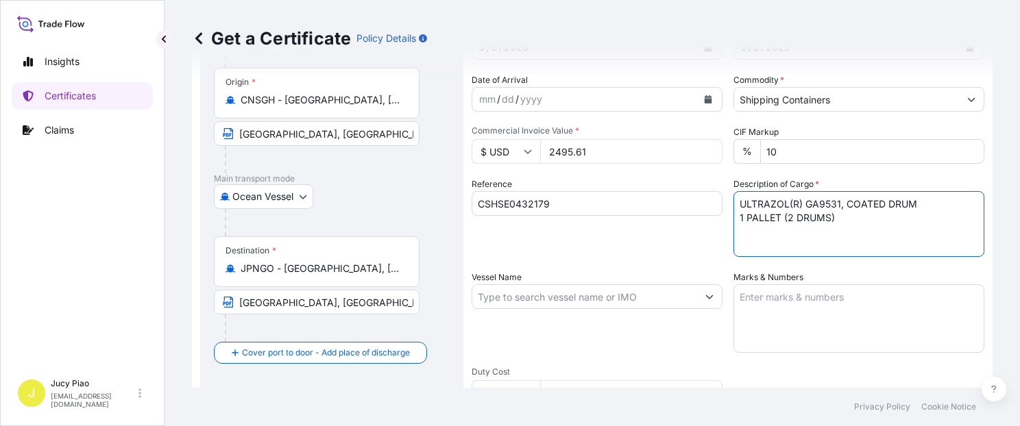
type textarea "ULTRAZOL(R) GA9531, COATED DRUM 1 PALLET (2 DRUMS)"
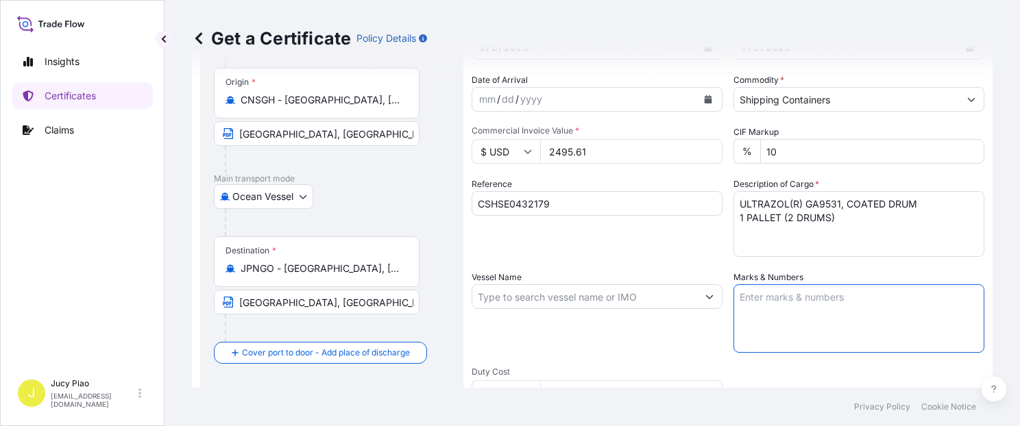
click at [785, 325] on textarea "Marks & Numbers" at bounding box center [858, 318] width 251 height 69
paste textarea "PO#4503920080"
type textarea "PO#4503920080"
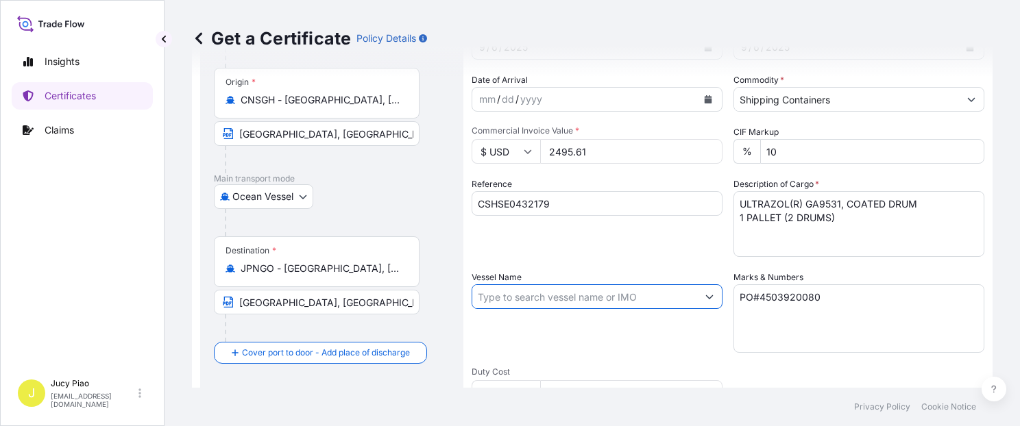
click at [531, 300] on input "Vessel Name" at bounding box center [584, 296] width 225 height 25
paste input "SNL NANJING"
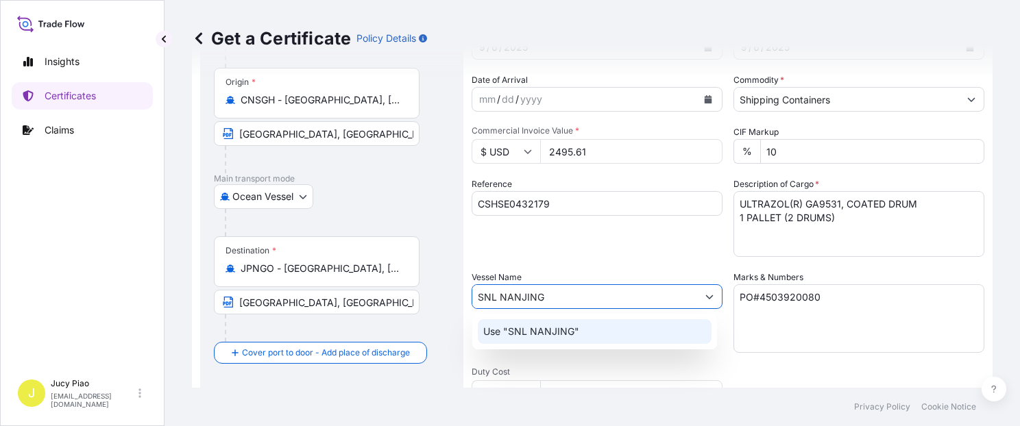
click at [543, 330] on p "Use "SNL NANJING"" at bounding box center [531, 332] width 96 height 14
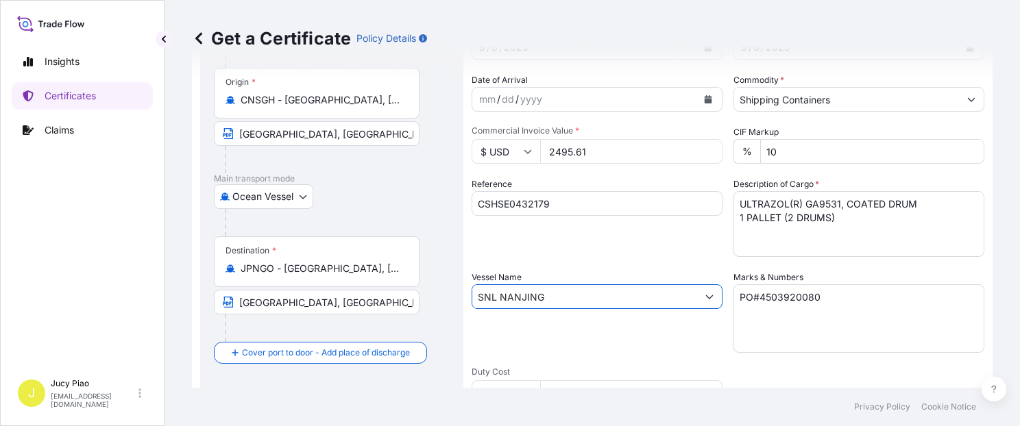
type input "SNL NANJING"
click at [577, 332] on div "Vessel Name SNL NANJING" at bounding box center [596, 312] width 251 height 82
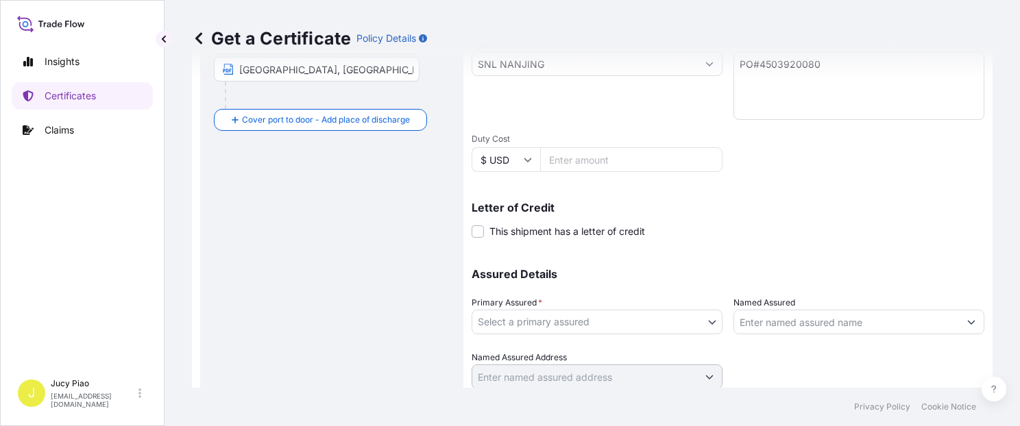
click at [576, 329] on body "0 options available. 1 option available. Insights Certificates Claims J Jucy Pi…" at bounding box center [510, 213] width 1020 height 426
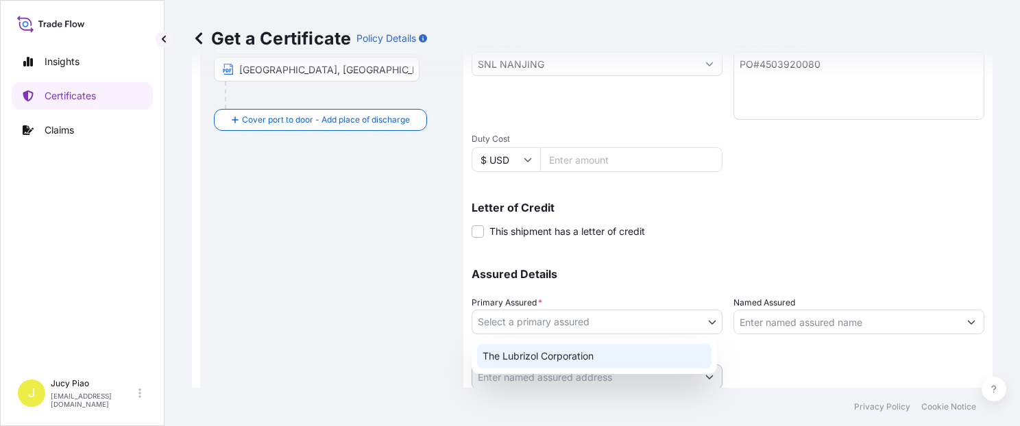
click at [550, 363] on div "The Lubrizol Corporation" at bounding box center [594, 356] width 234 height 25
select select "31566"
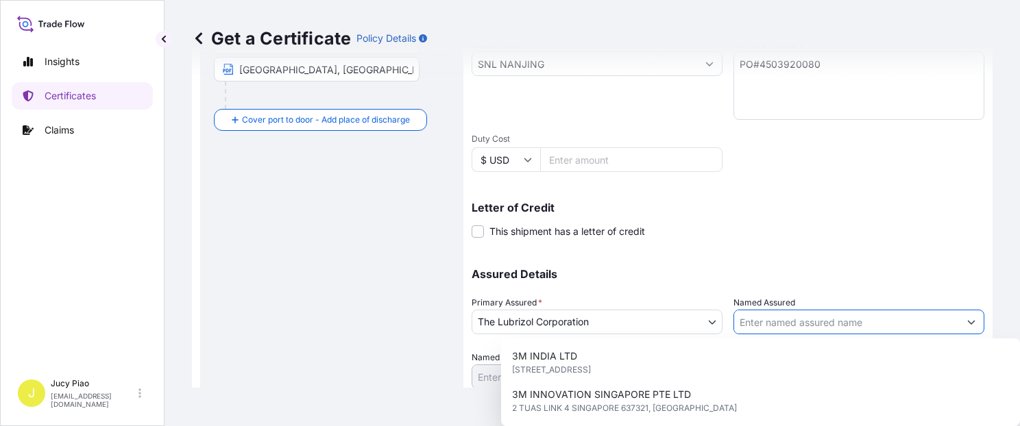
click at [767, 326] on input "Named Assured" at bounding box center [846, 322] width 225 height 25
paste input "LUBRIZOL JAPAN LTD"
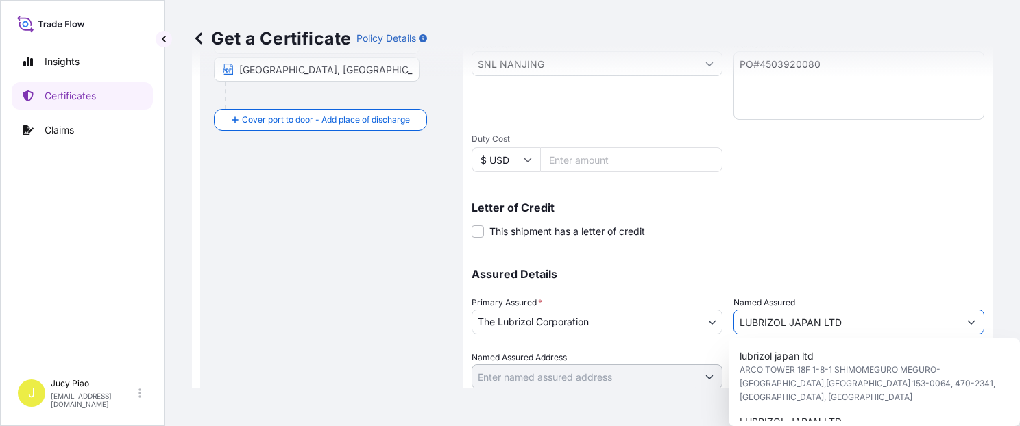
type input "LUBRIZOL JAPAN LTD"
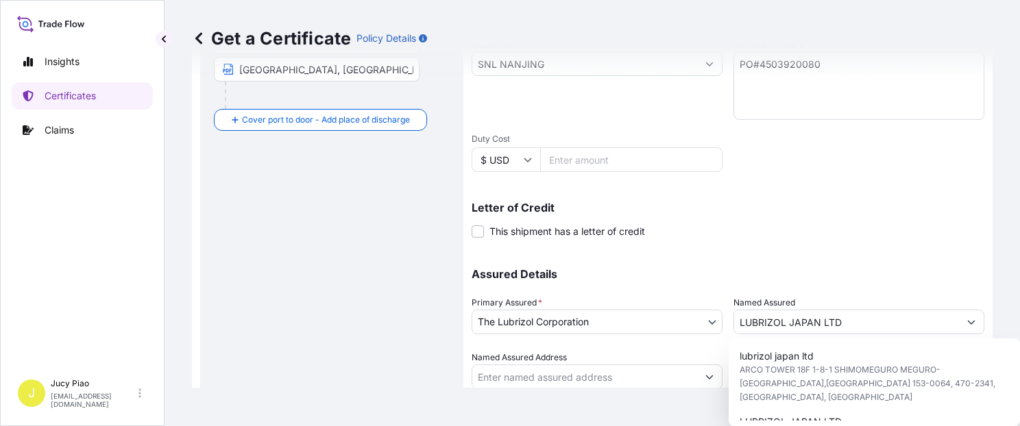
click at [852, 269] on p "Assured Details" at bounding box center [727, 274] width 513 height 11
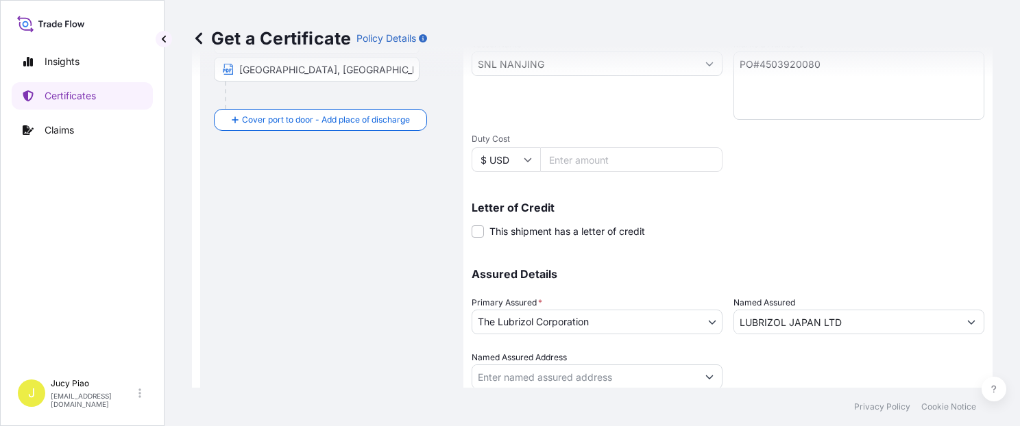
click at [873, 351] on div at bounding box center [858, 370] width 251 height 38
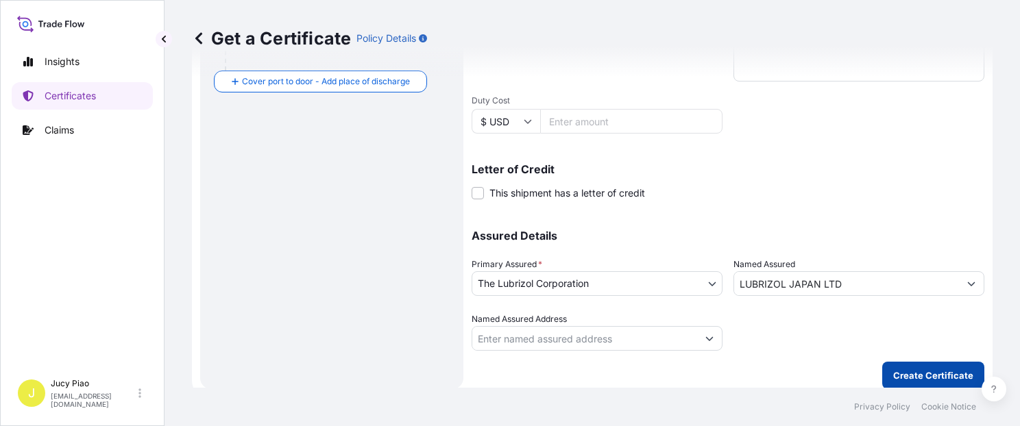
click at [920, 375] on p "Create Certificate" at bounding box center [933, 376] width 80 height 14
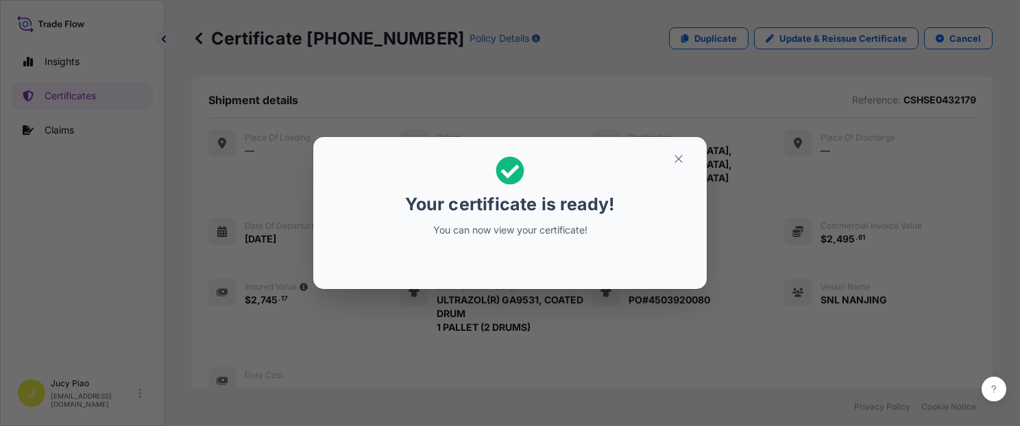
click at [677, 155] on icon "button" at bounding box center [678, 159] width 12 height 12
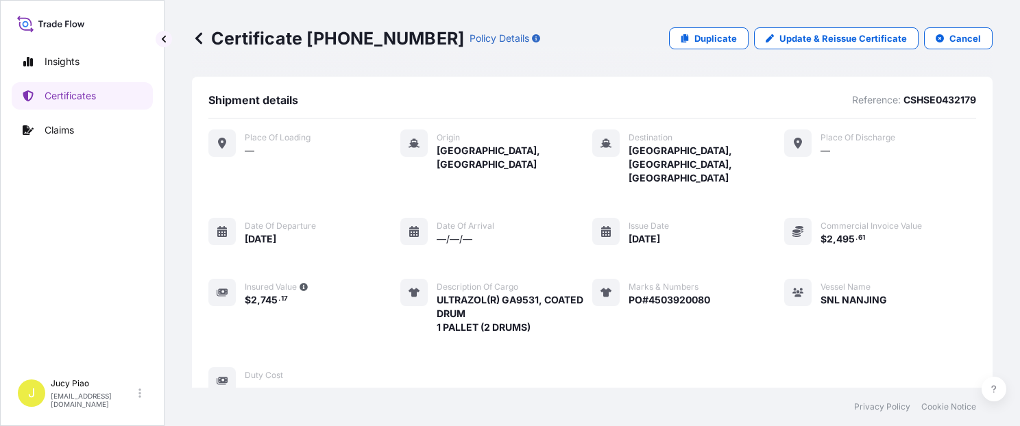
click at [730, 218] on div "Place of Loading — Origin [GEOGRAPHIC_DATA], [GEOGRAPHIC_DATA] Destination [GEO…" at bounding box center [591, 263] width 767 height 266
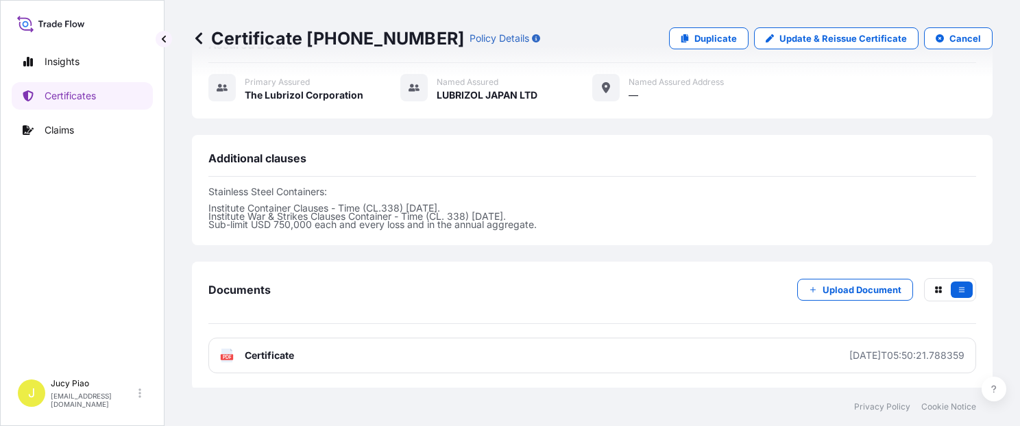
click at [754, 338] on link "PDF Certificate [DATE]T05:50:21.788359" at bounding box center [591, 356] width 767 height 36
click at [79, 102] on p "Certificates" at bounding box center [70, 96] width 51 height 14
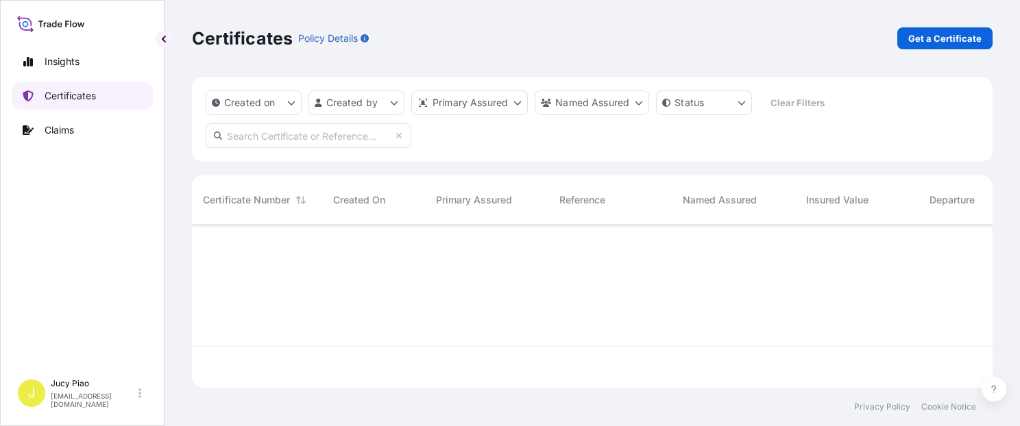
scroll to position [160, 789]
